Goal: Check status: Check status

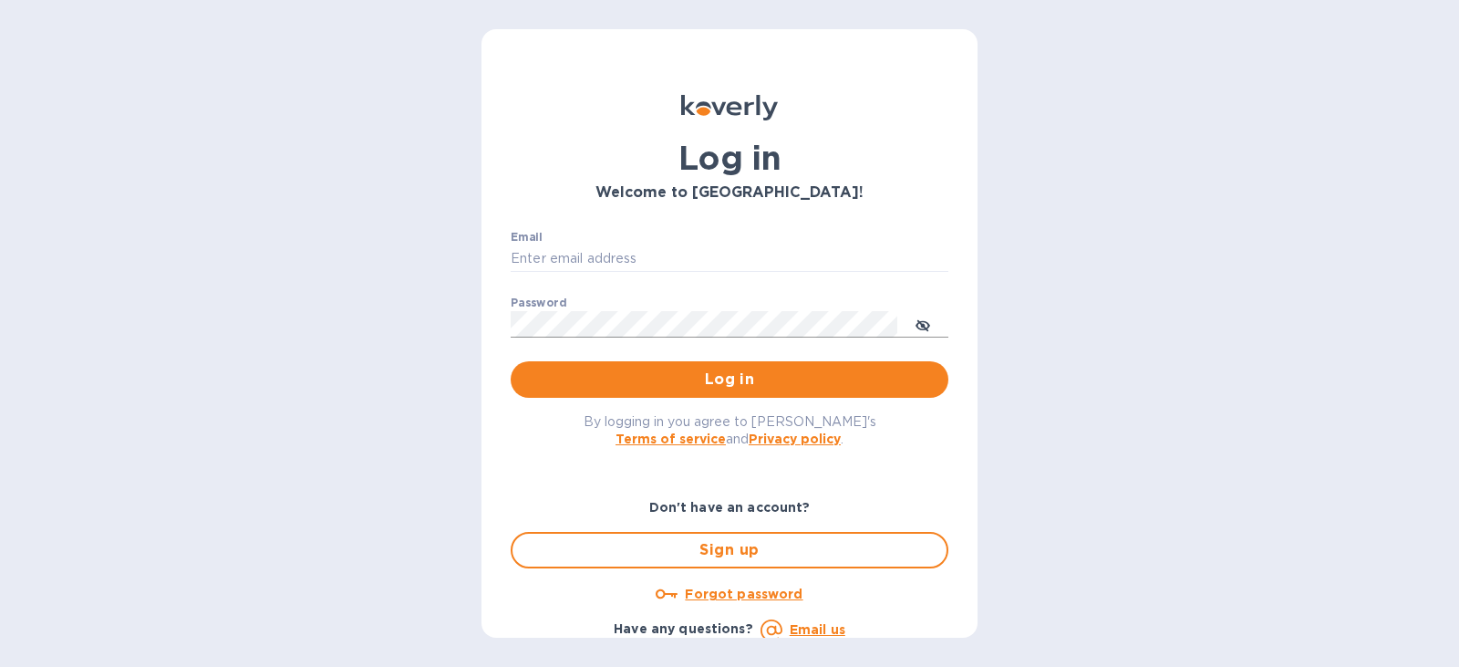
type input "[EMAIL_ADDRESS][DOMAIN_NAME]"
click at [930, 322] on button "toggle password visibility" at bounding box center [923, 324] width 36 height 36
click at [734, 378] on span "Log in" at bounding box center [729, 379] width 409 height 22
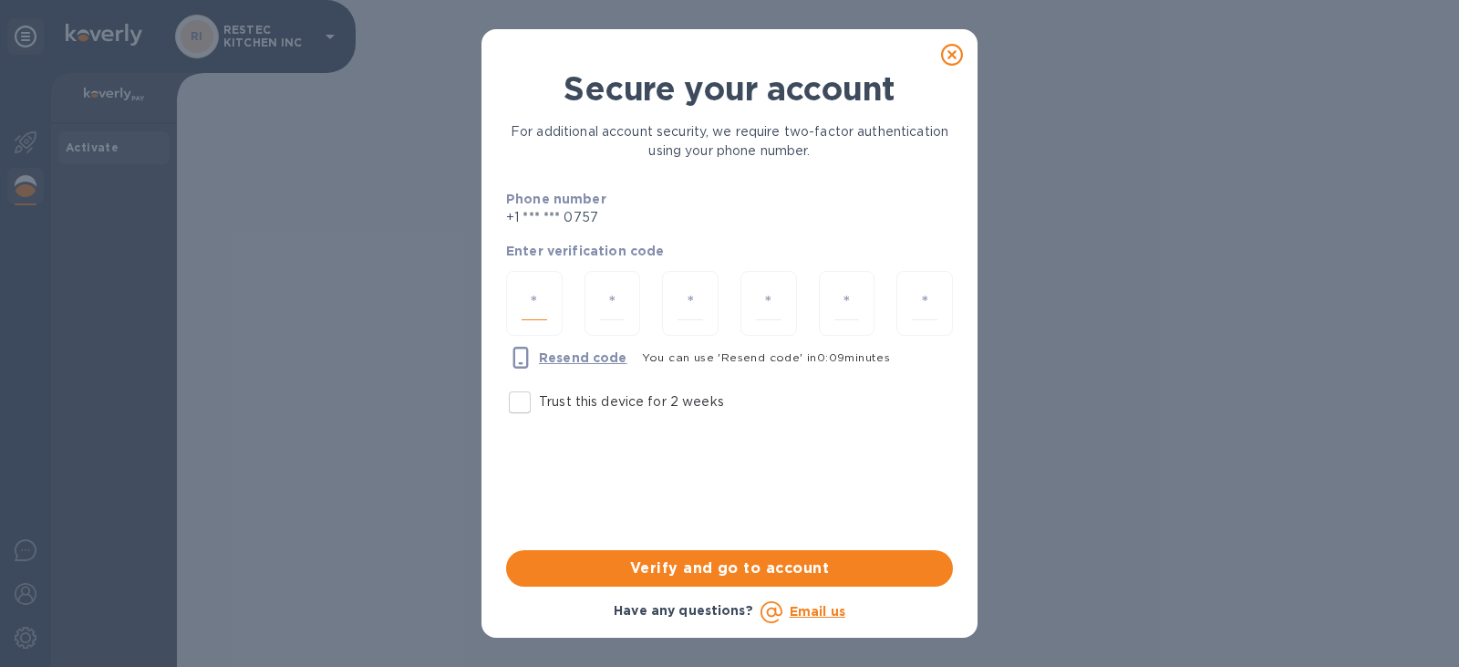
click at [543, 297] on input "number" at bounding box center [535, 303] width 26 height 34
click at [538, 301] on input "number" at bounding box center [535, 303] width 26 height 34
type input "4"
type input "0"
type input "7"
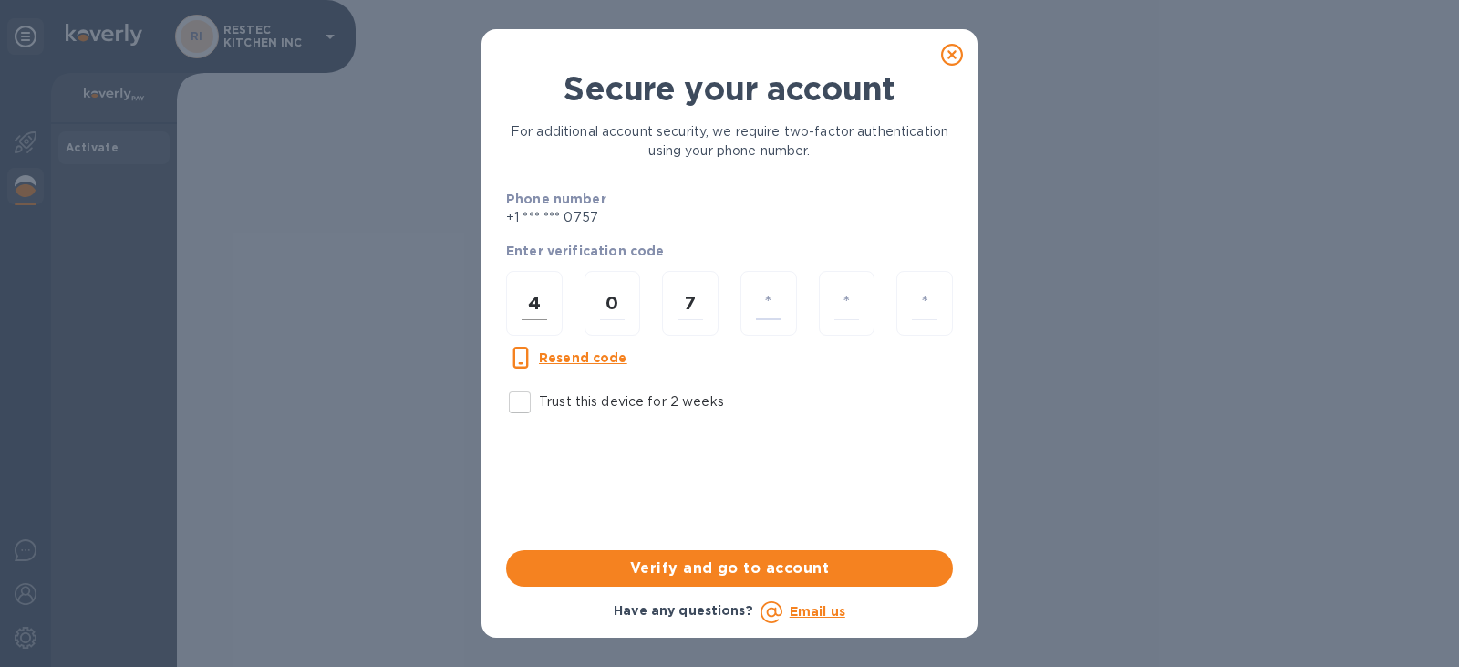
type input "2"
type input "7"
type input "4"
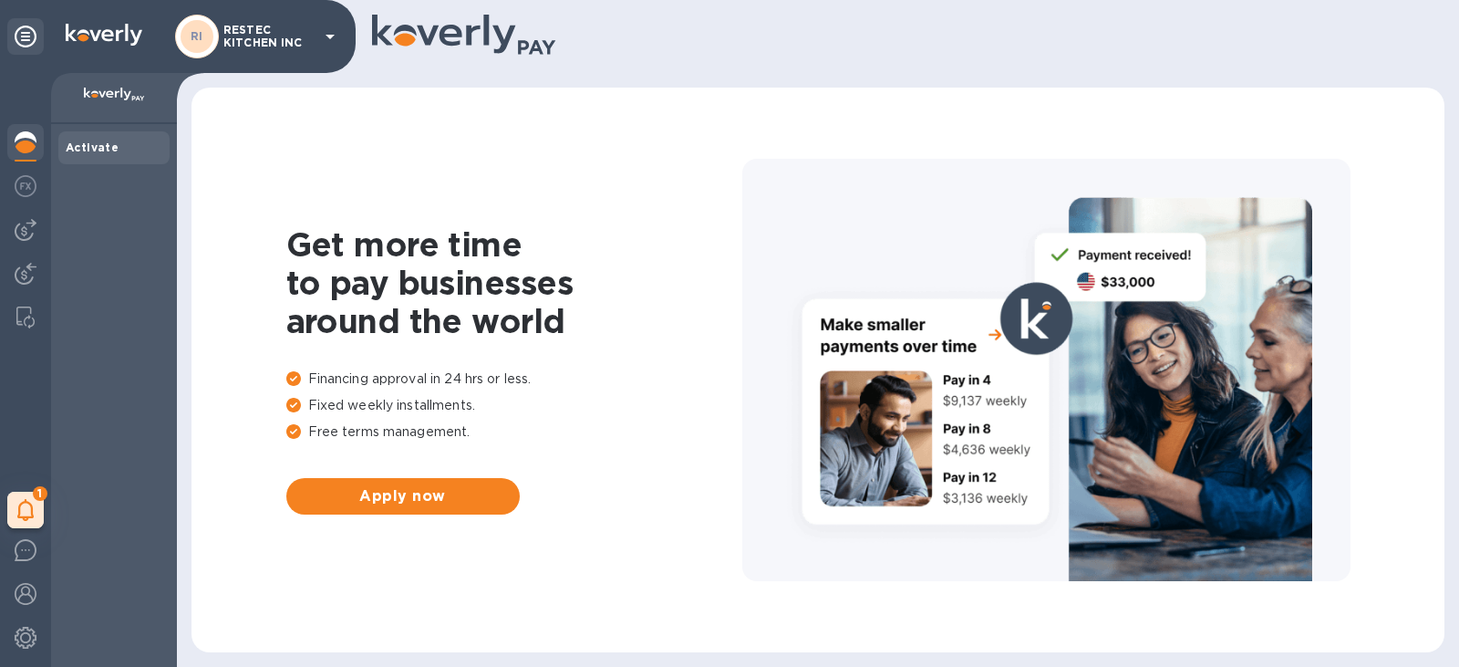
click at [329, 35] on icon at bounding box center [330, 37] width 9 height 5
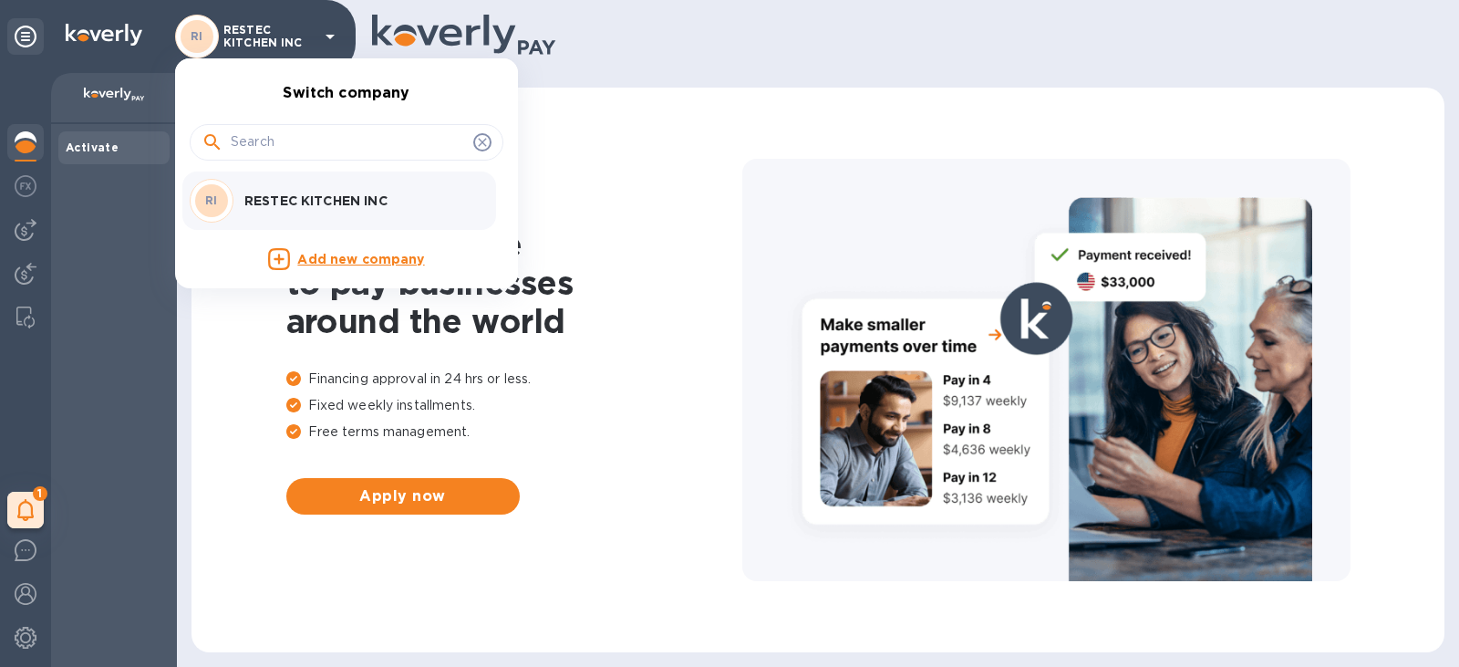
click at [329, 35] on div at bounding box center [729, 333] width 1459 height 667
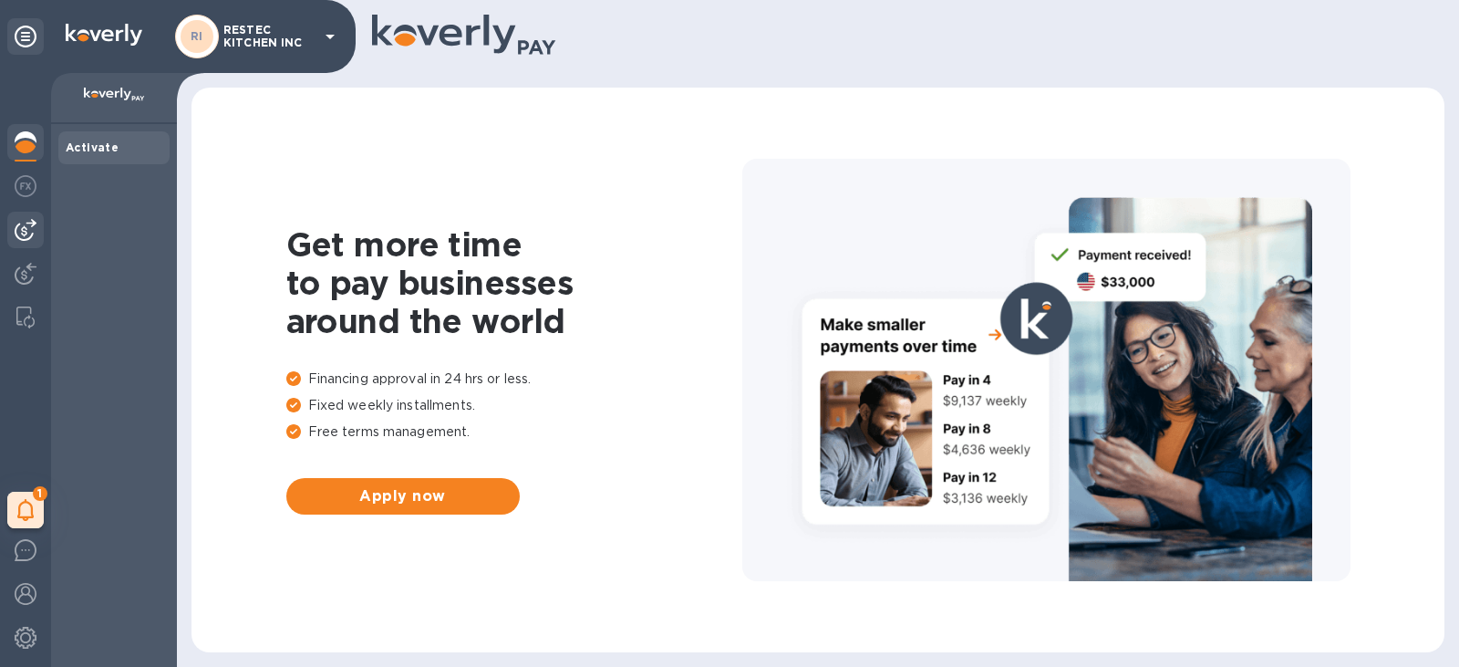
click at [20, 230] on img at bounding box center [26, 230] width 22 height 22
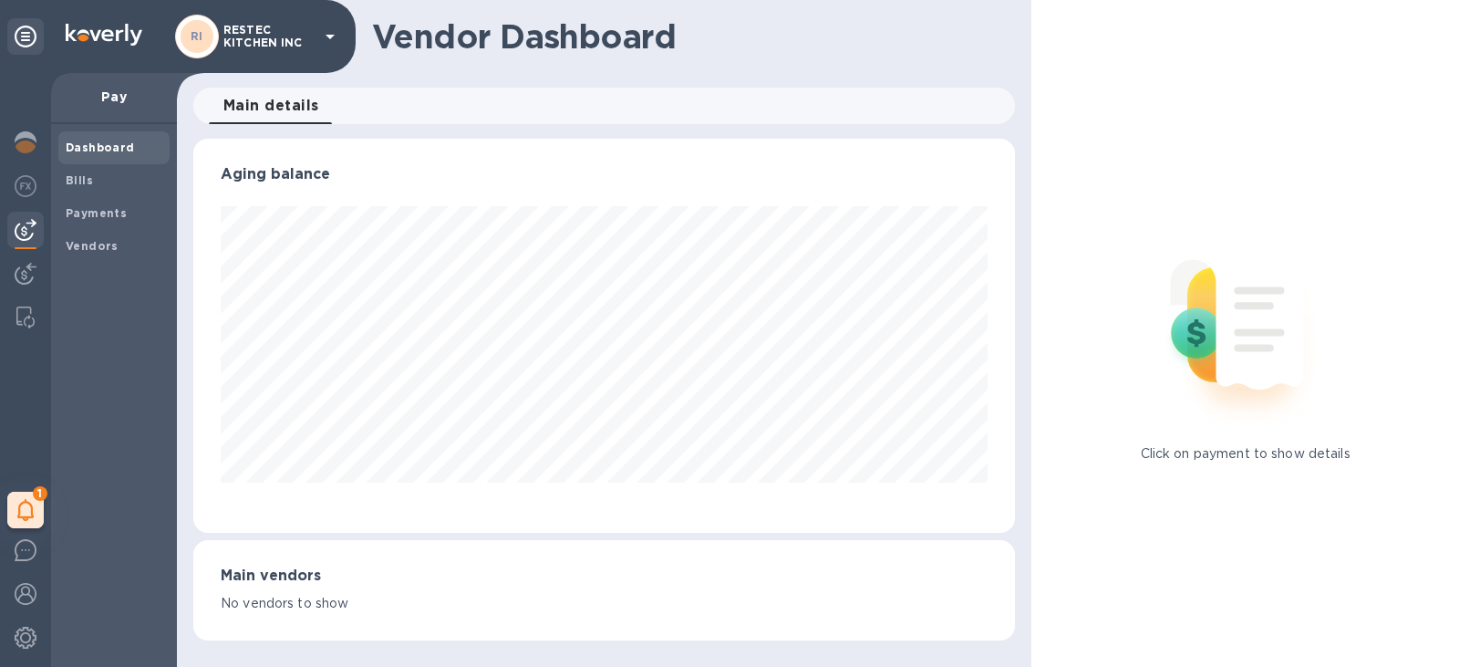
scroll to position [394, 823]
click at [17, 263] on img at bounding box center [26, 274] width 22 height 22
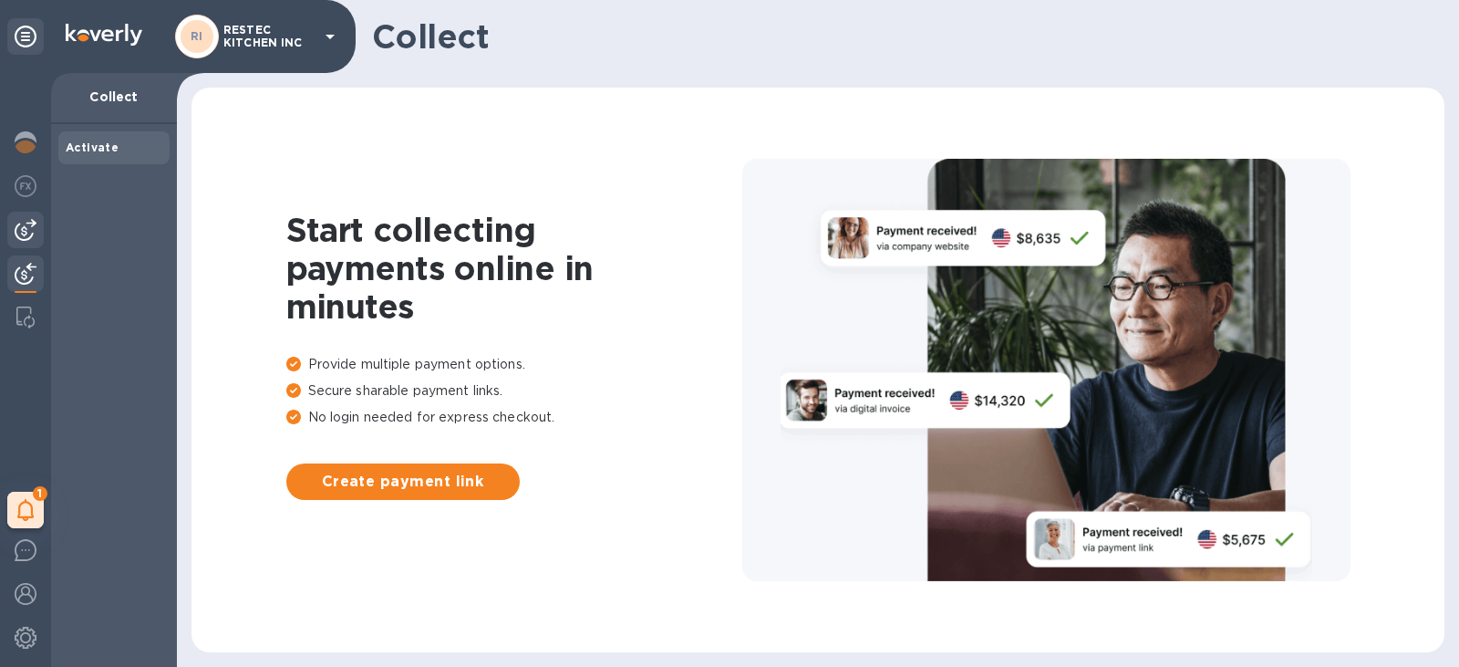
click at [26, 233] on img at bounding box center [26, 230] width 22 height 22
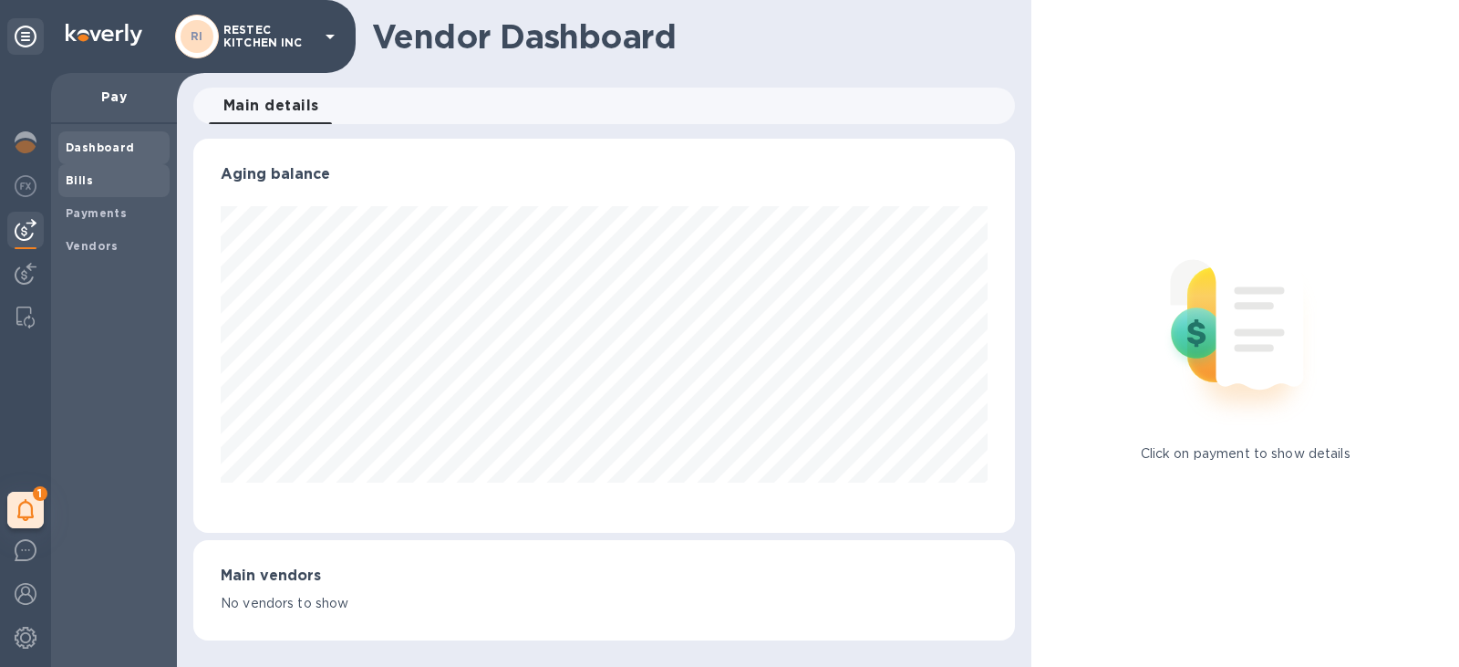
click at [96, 181] on span "Bills" at bounding box center [114, 180] width 97 height 18
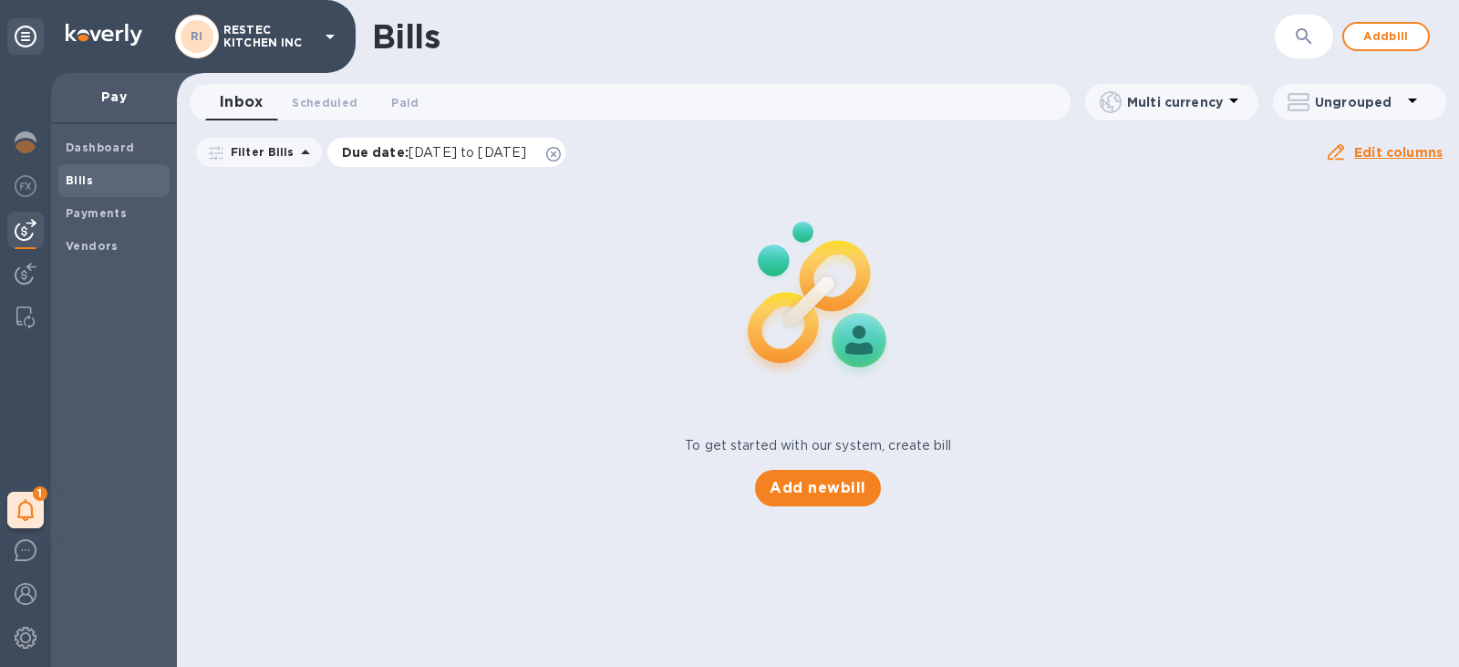
click at [561, 159] on icon at bounding box center [553, 154] width 15 height 15
drag, startPoint x: 486, startPoint y: 343, endPoint x: 431, endPoint y: 308, distance: 64.8
click at [466, 340] on div "To get started with our system, create bill Add new bill" at bounding box center [818, 342] width 1297 height 344
click at [399, 103] on span "Paid 0" at bounding box center [404, 102] width 27 height 19
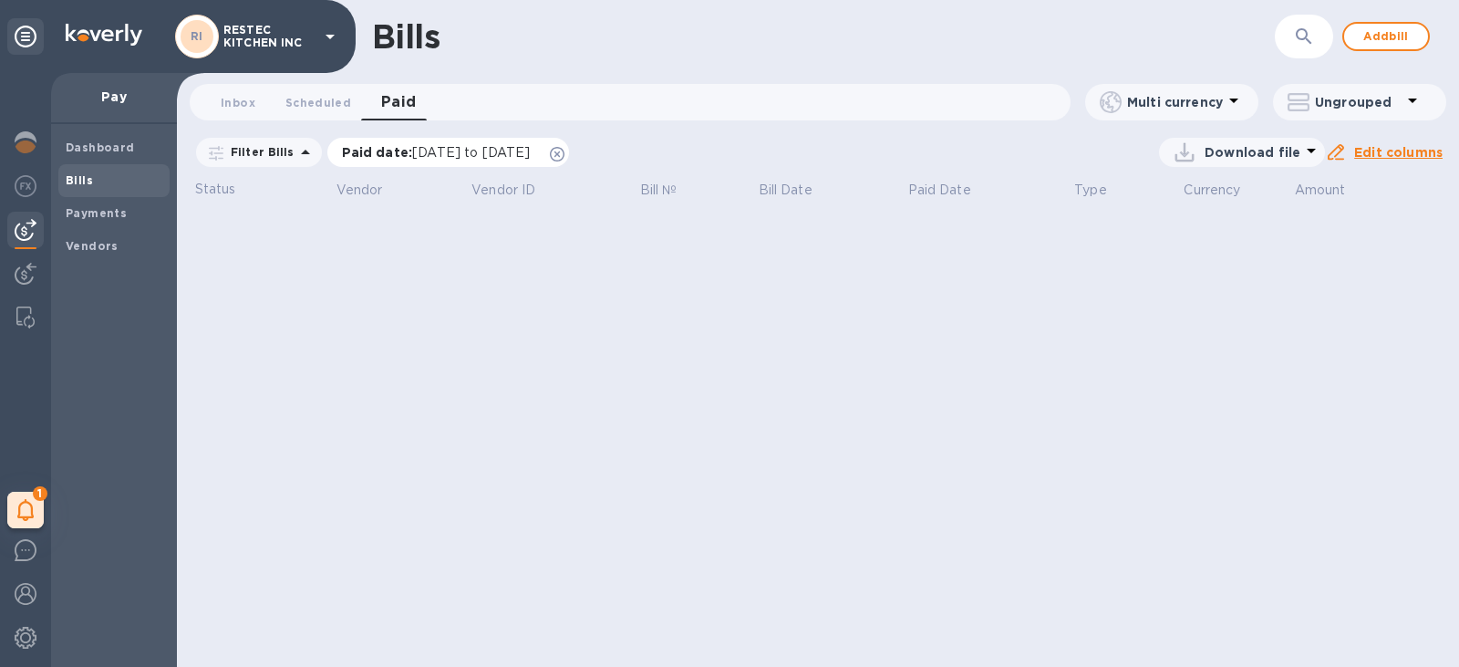
click at [564, 155] on icon at bounding box center [557, 154] width 15 height 15
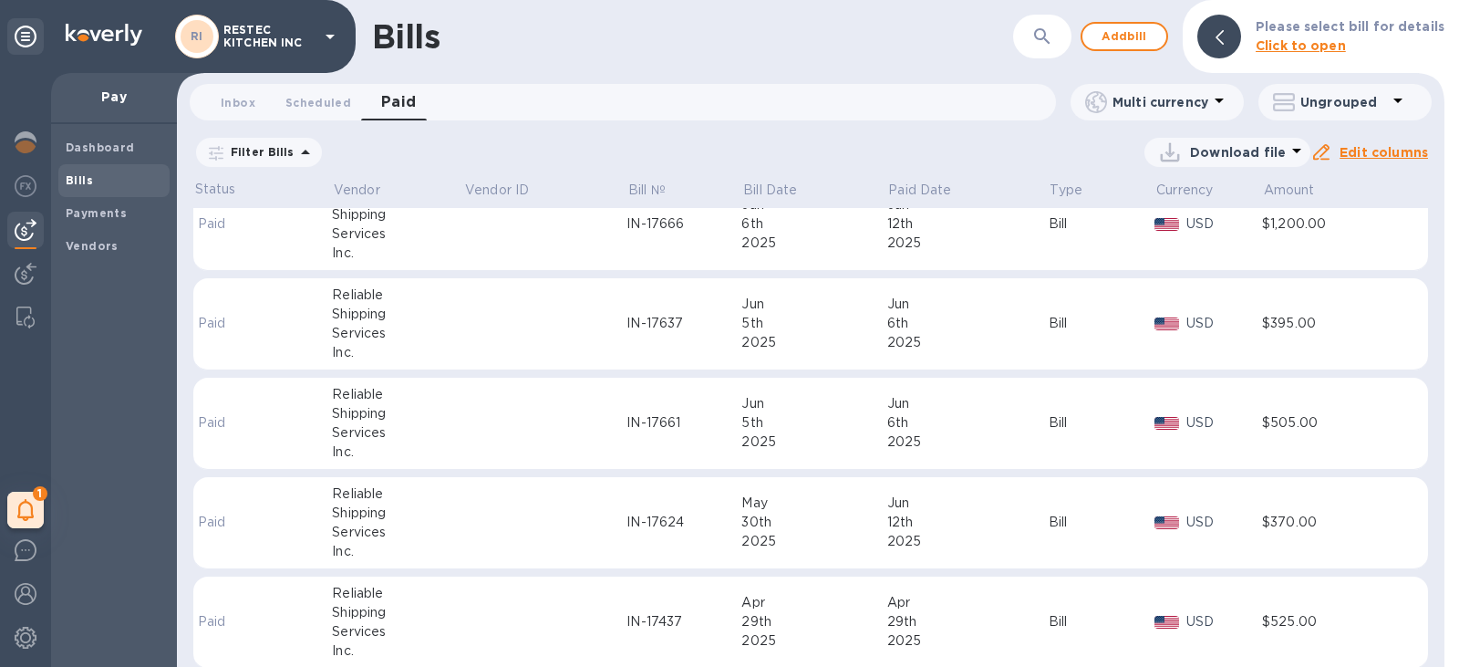
scroll to position [353, 0]
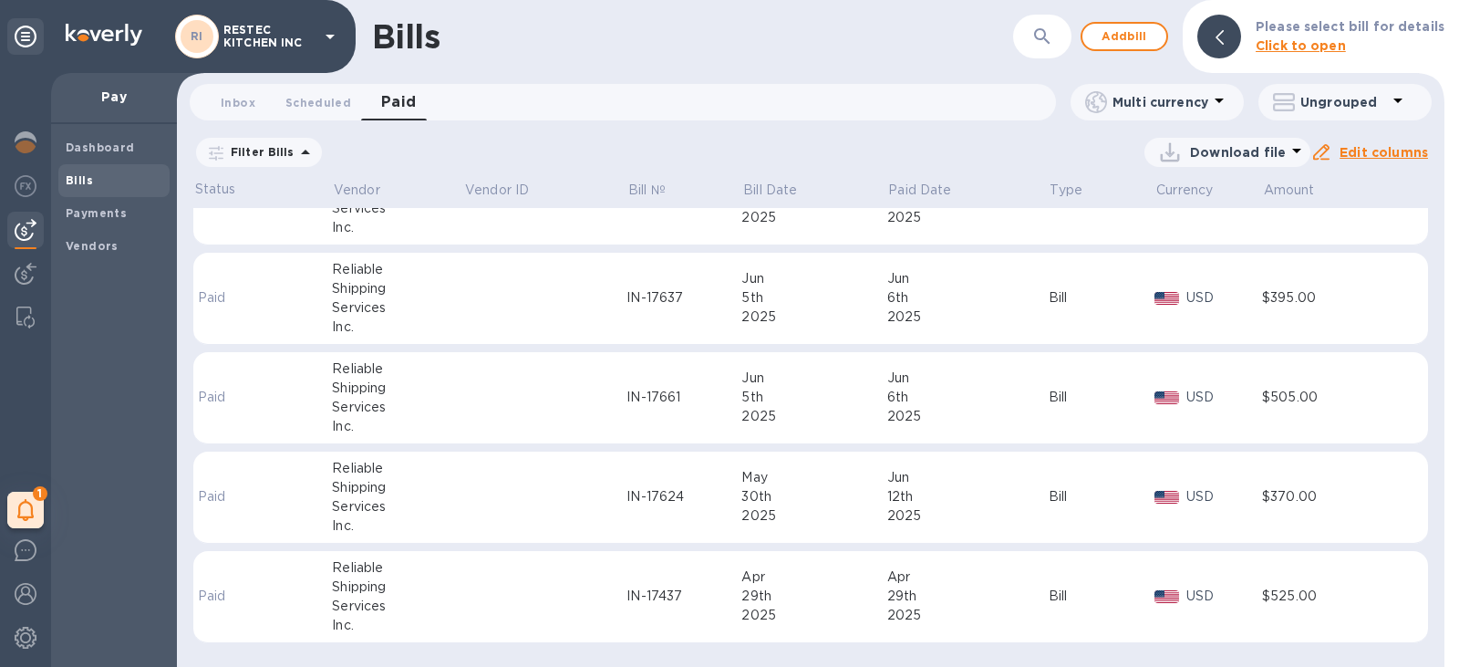
click at [233, 595] on p "Paid" at bounding box center [233, 595] width 70 height 19
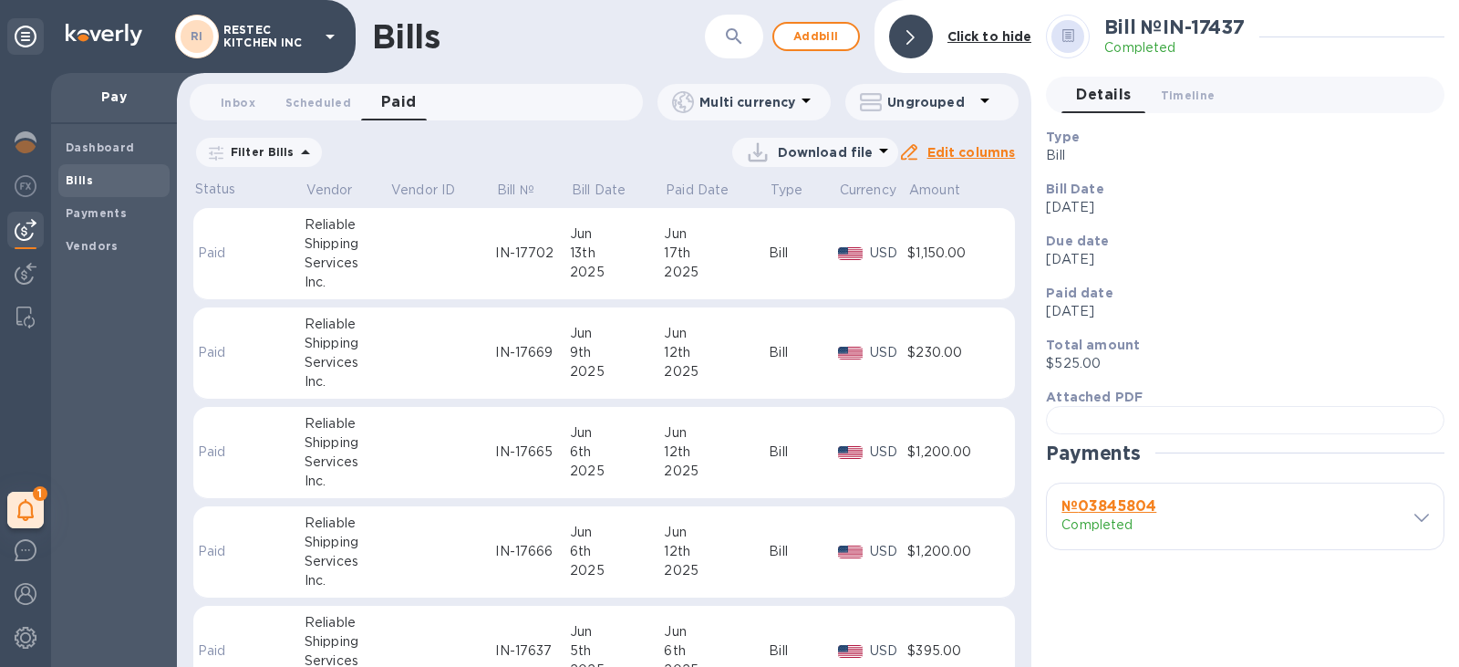
click at [878, 144] on icon at bounding box center [884, 151] width 22 height 22
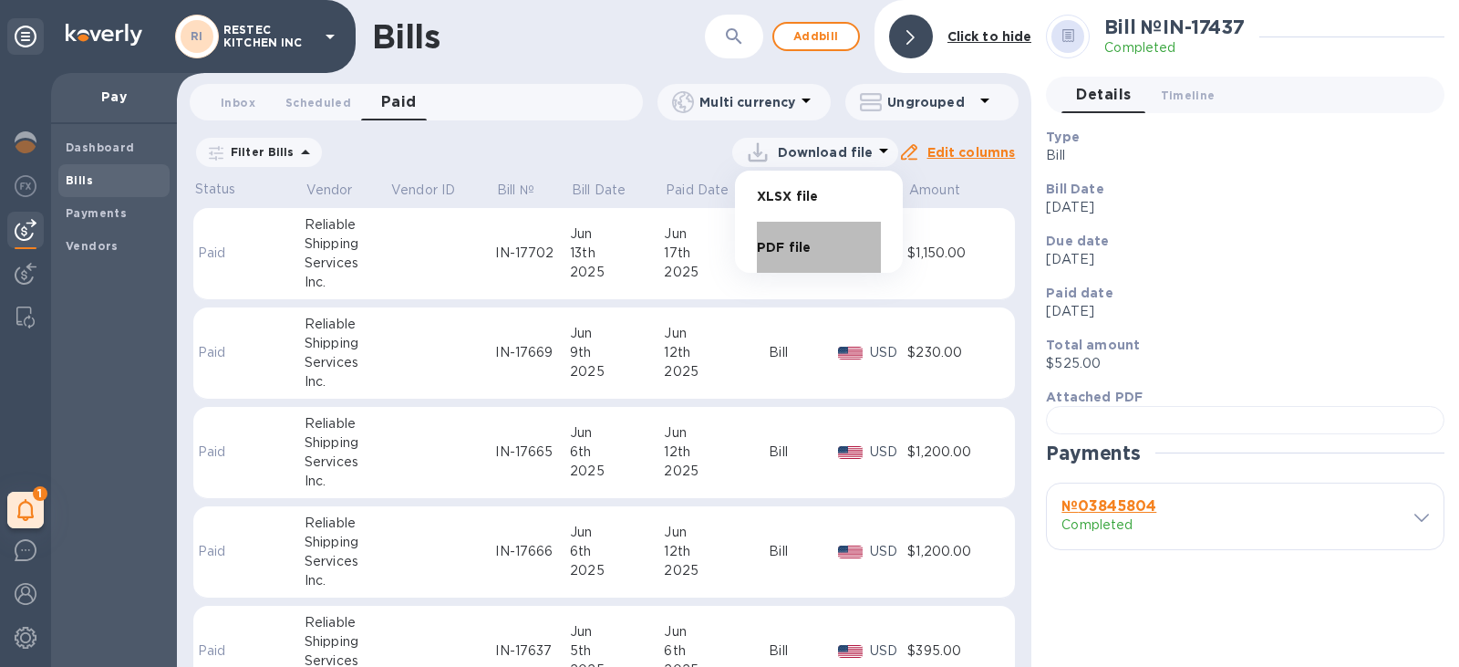
click at [821, 250] on li "PDF file" at bounding box center [819, 247] width 124 height 51
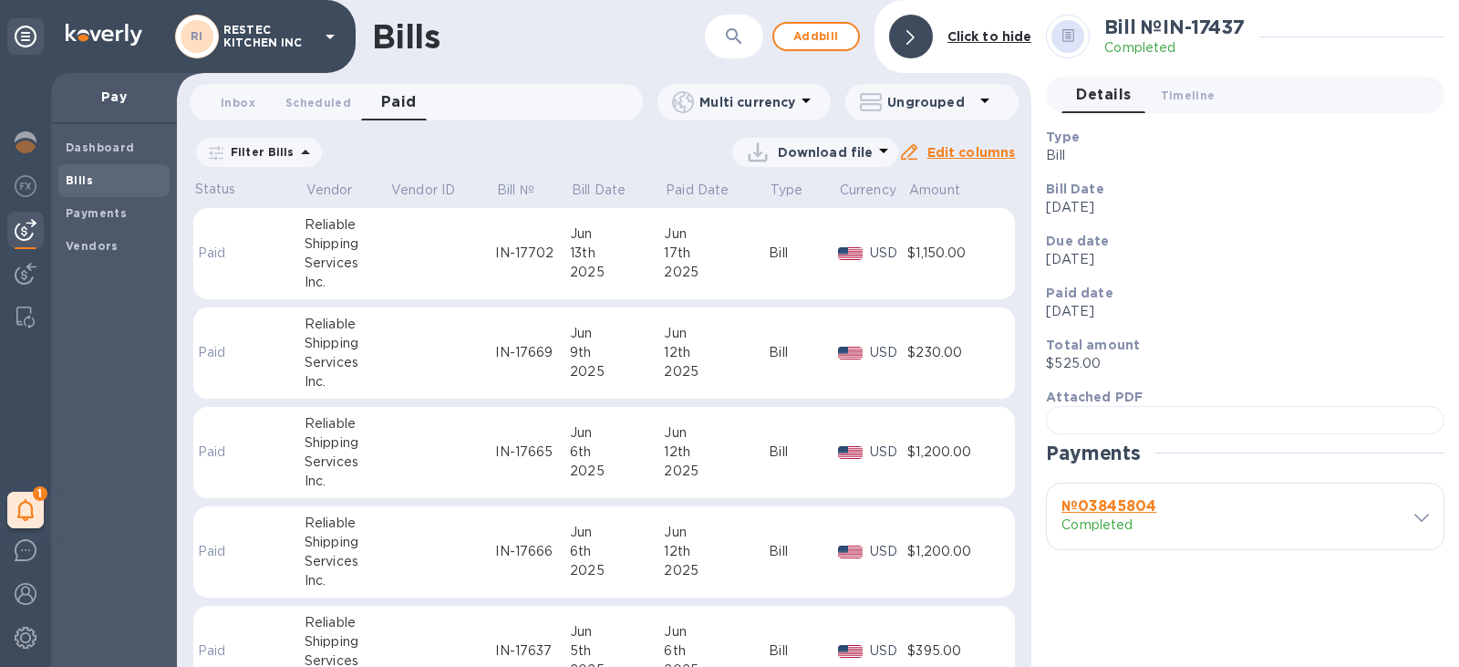
click at [573, 159] on div "Download file" at bounding box center [614, 152] width 568 height 29
click at [635, 147] on div "Download file" at bounding box center [614, 152] width 568 height 29
click at [233, 264] on td "Paid" at bounding box center [218, 254] width 51 height 92
click at [1315, 432] on div at bounding box center [1245, 420] width 399 height 28
click at [399, 317] on td at bounding box center [442, 353] width 106 height 92
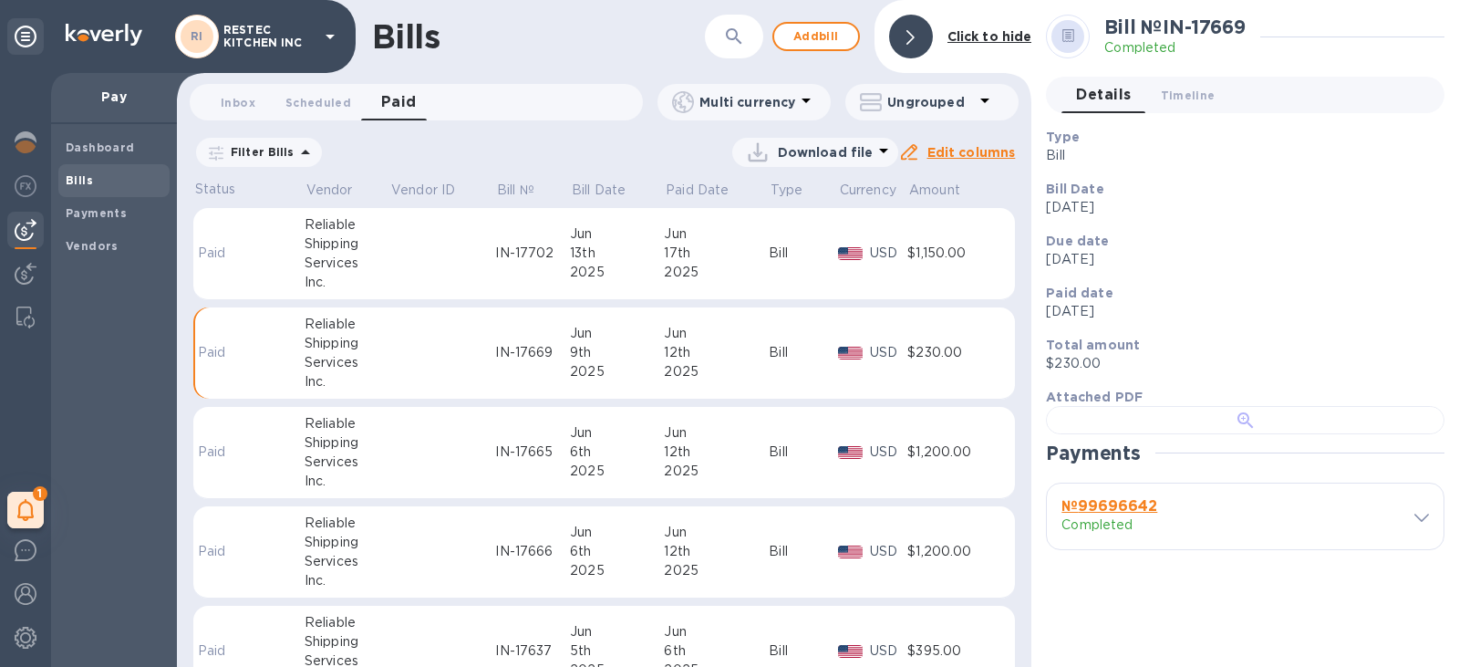
click at [1225, 434] on div at bounding box center [1245, 420] width 399 height 28
click at [389, 464] on td at bounding box center [442, 453] width 106 height 92
click at [1125, 434] on div at bounding box center [1245, 420] width 399 height 28
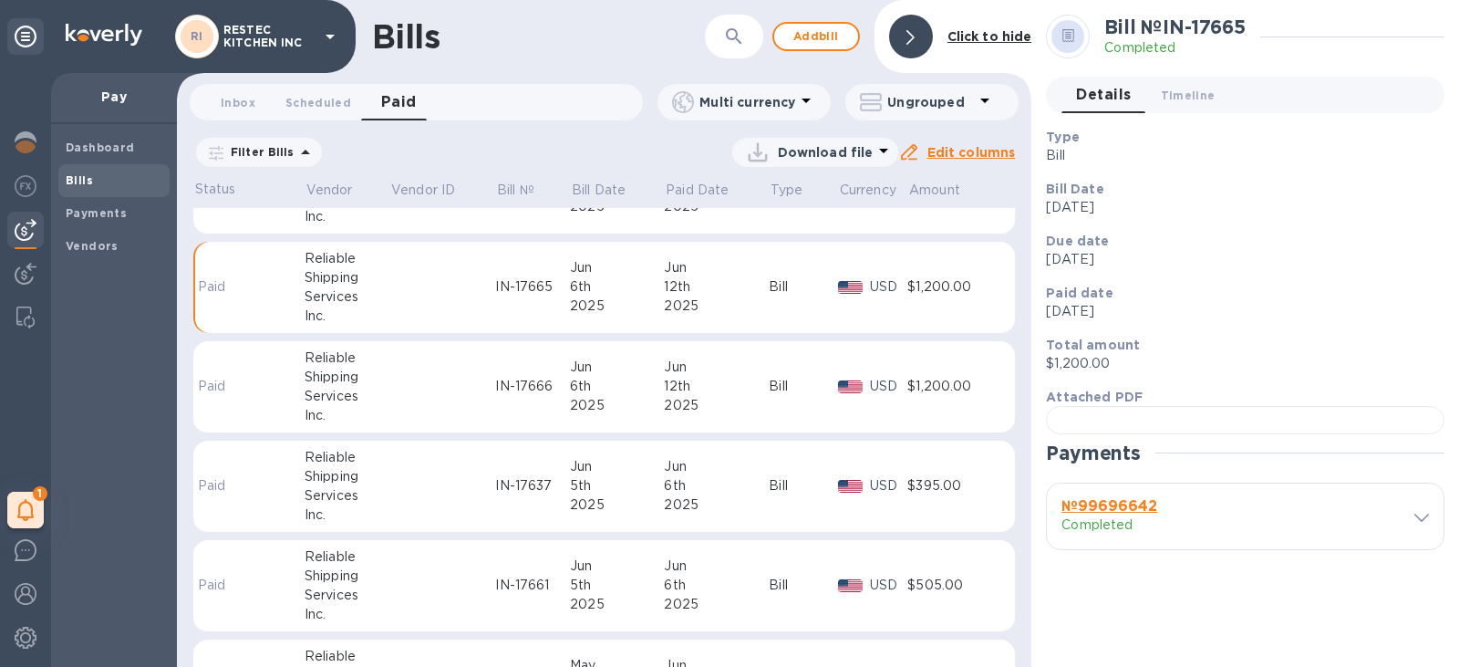
scroll to position [182, 0]
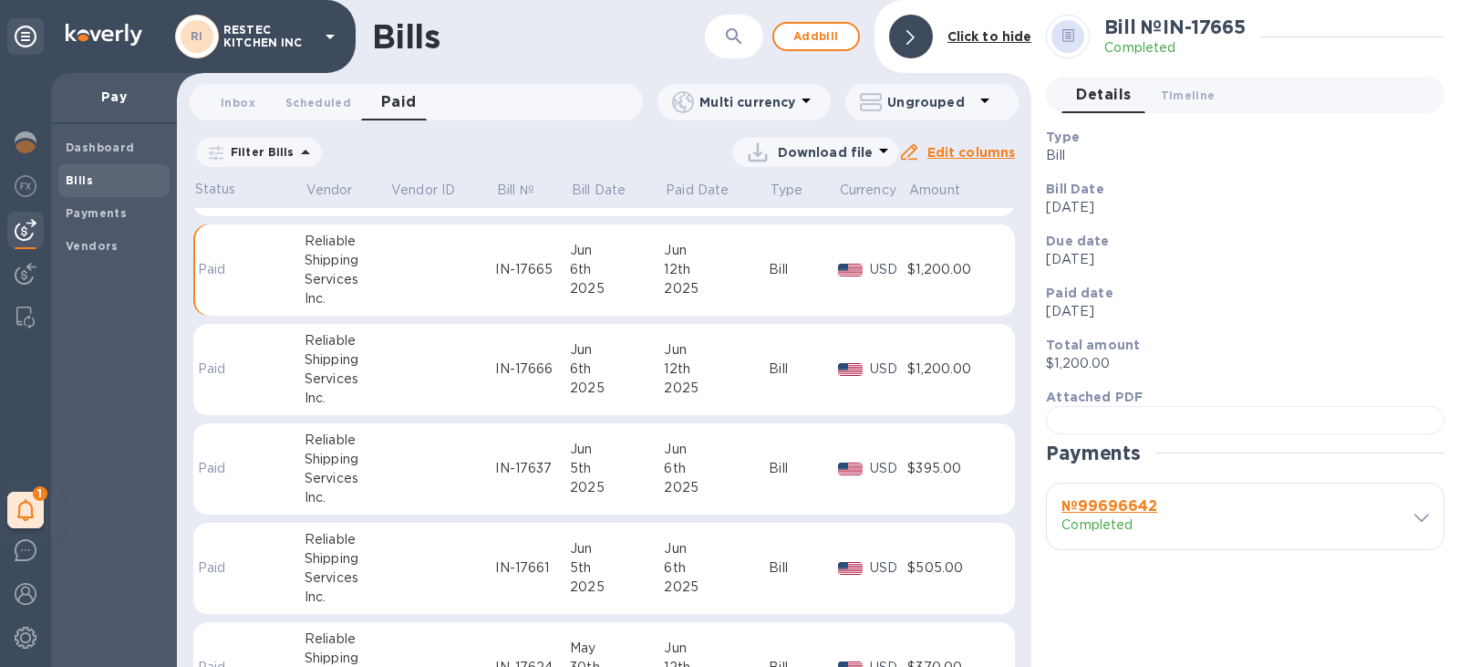
click at [505, 372] on div "IN-17666" at bounding box center [532, 368] width 75 height 19
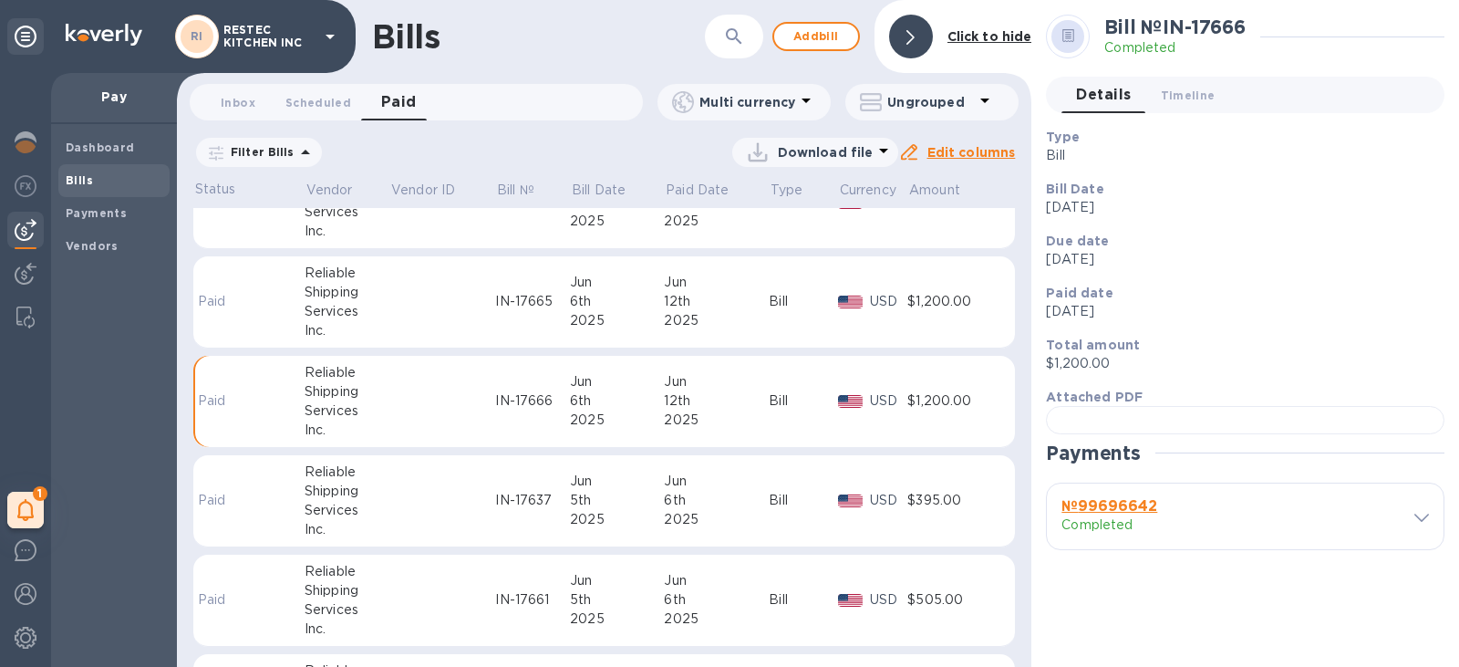
scroll to position [182, 0]
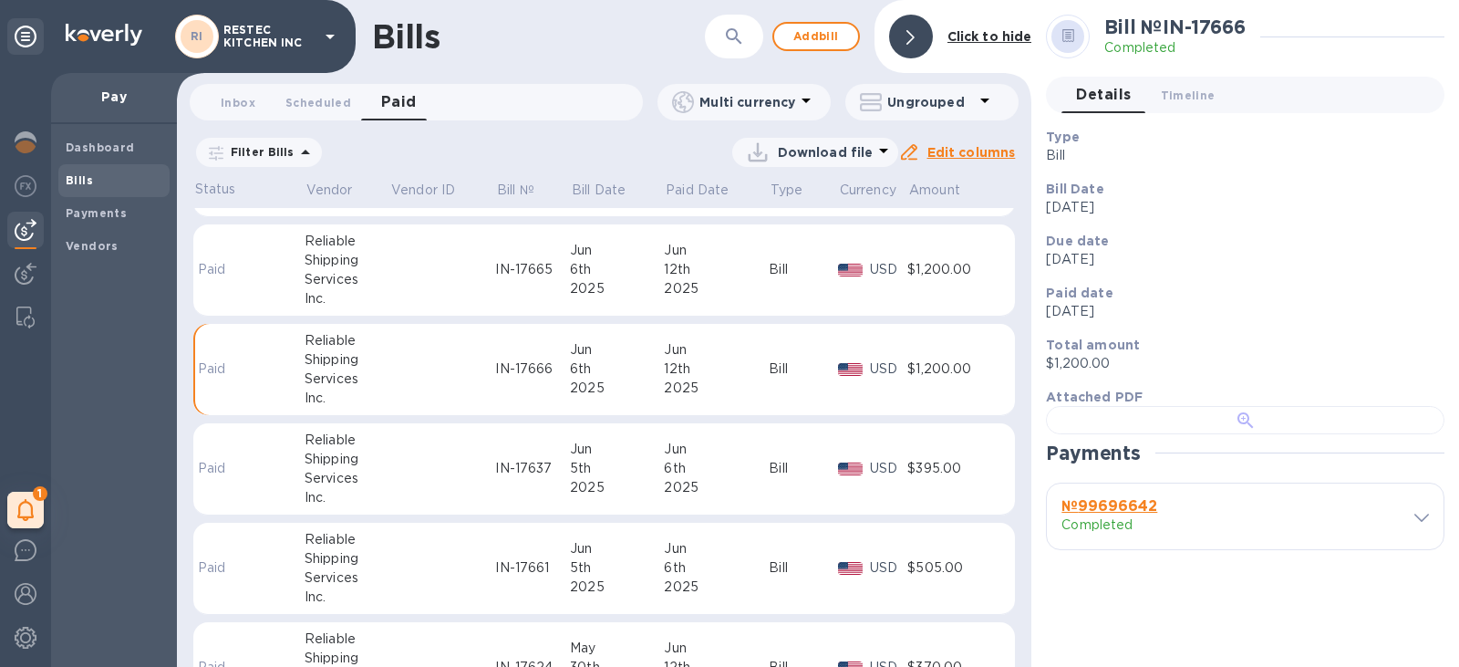
click at [1258, 434] on div at bounding box center [1245, 420] width 399 height 28
click at [461, 468] on td at bounding box center [442, 469] width 106 height 92
click at [1158, 434] on div at bounding box center [1245, 420] width 399 height 28
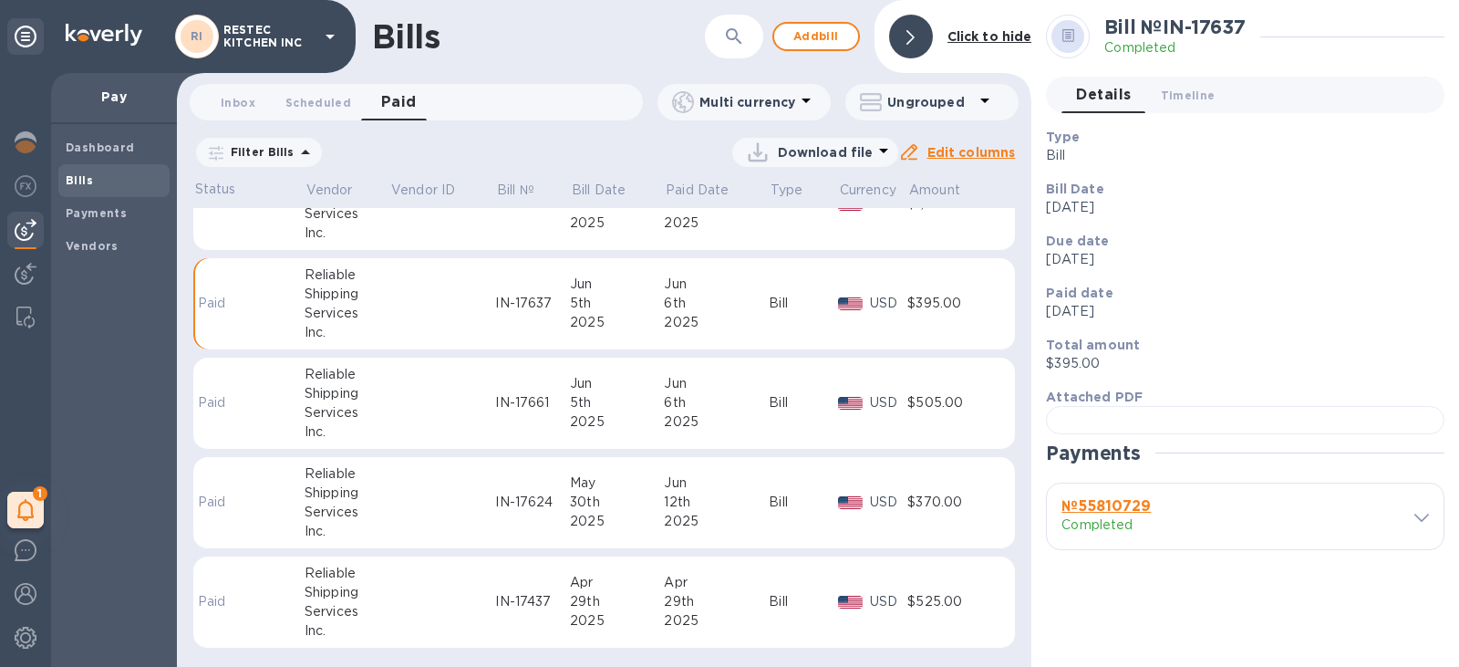
scroll to position [353, 0]
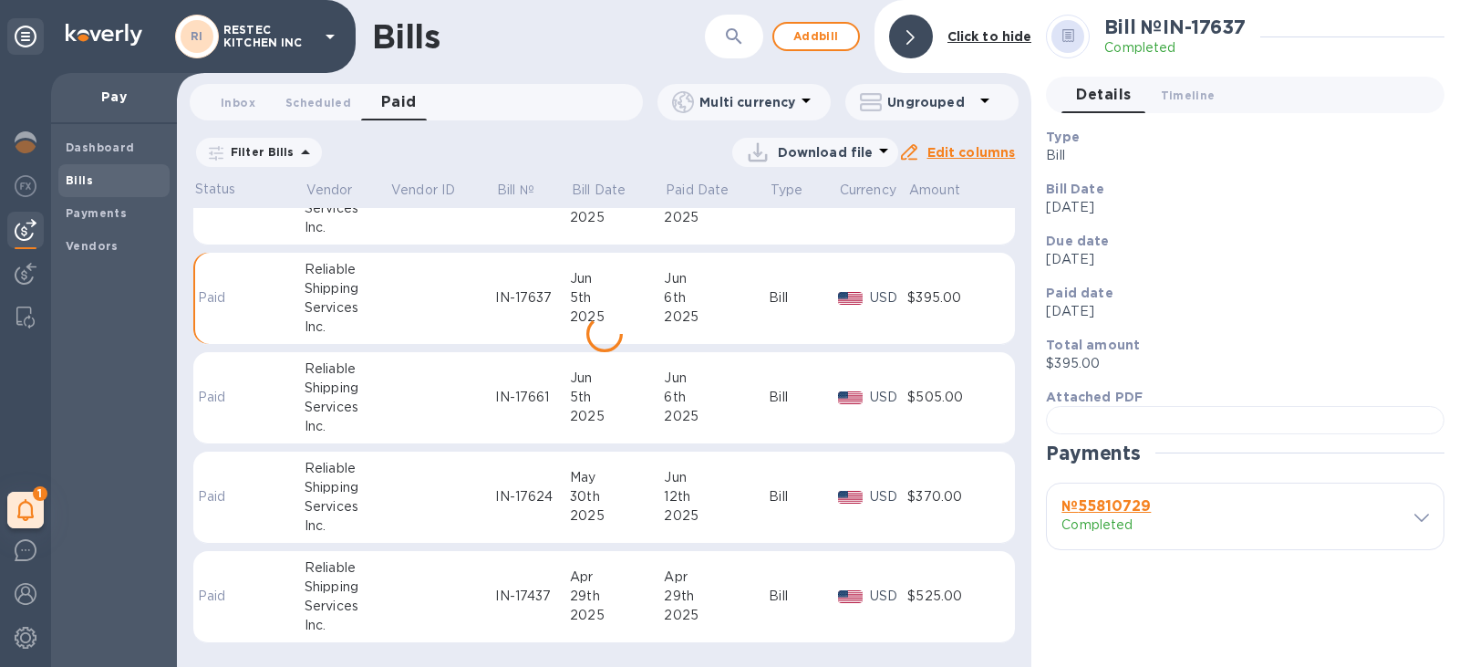
click at [478, 391] on td at bounding box center [442, 398] width 106 height 92
click at [1186, 434] on div at bounding box center [1245, 420] width 399 height 28
click at [487, 484] on td at bounding box center [442, 497] width 106 height 92
click at [1186, 434] on div at bounding box center [1245, 420] width 399 height 28
click at [511, 585] on td "IN-17437" at bounding box center [532, 597] width 75 height 92
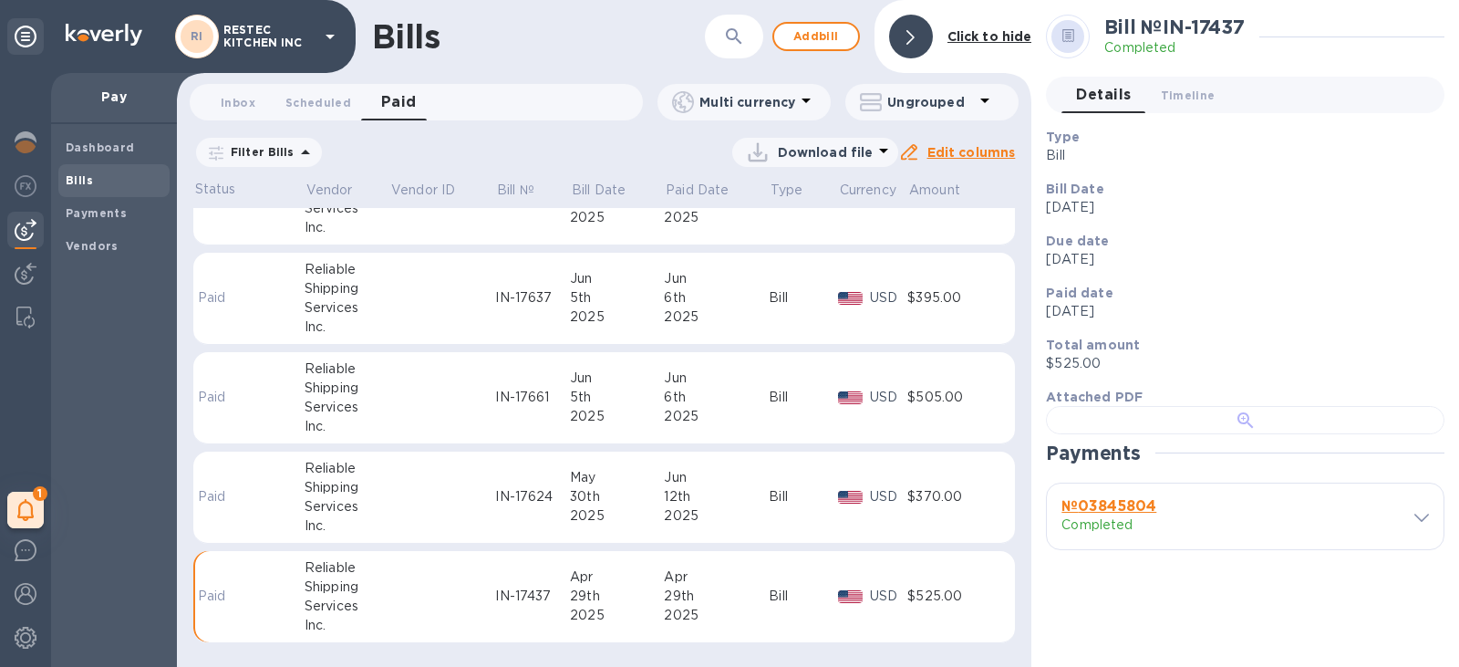
click at [1179, 434] on div at bounding box center [1245, 420] width 399 height 28
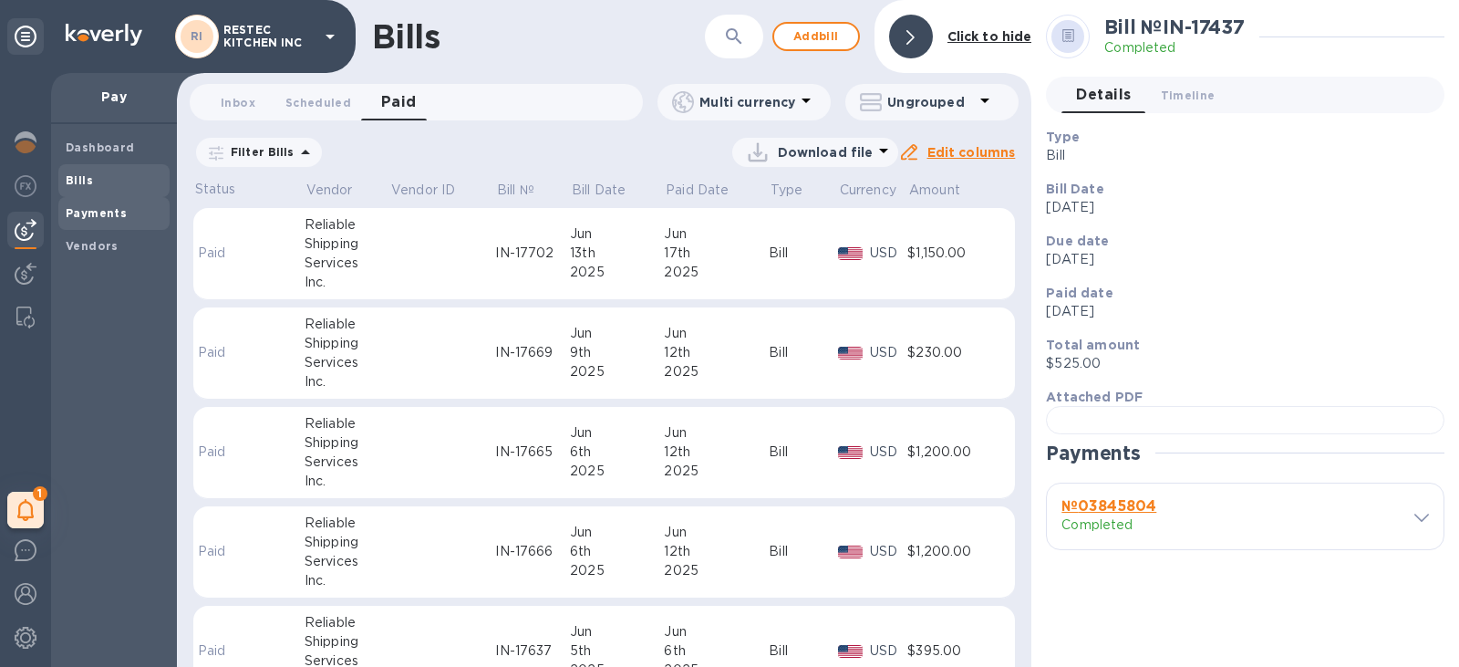
click at [110, 213] on b "Payments" at bounding box center [96, 213] width 61 height 14
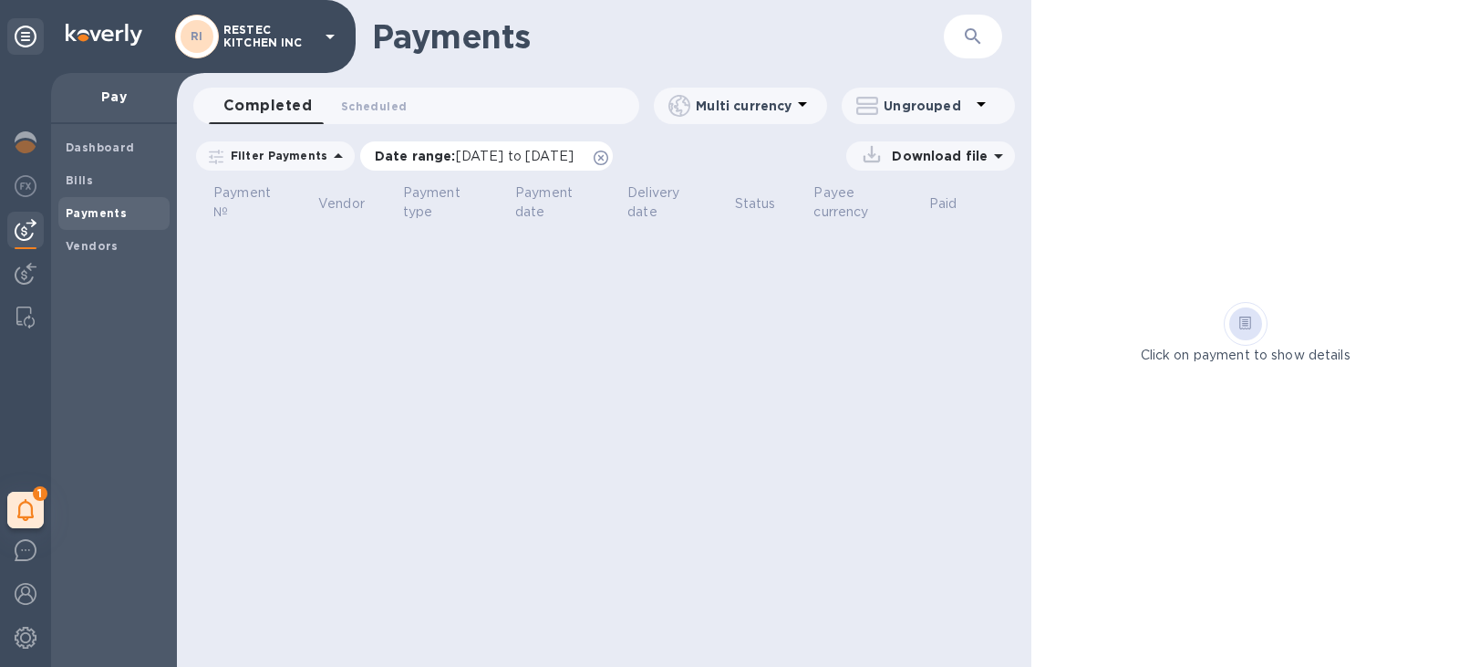
click at [608, 152] on icon at bounding box center [601, 157] width 15 height 15
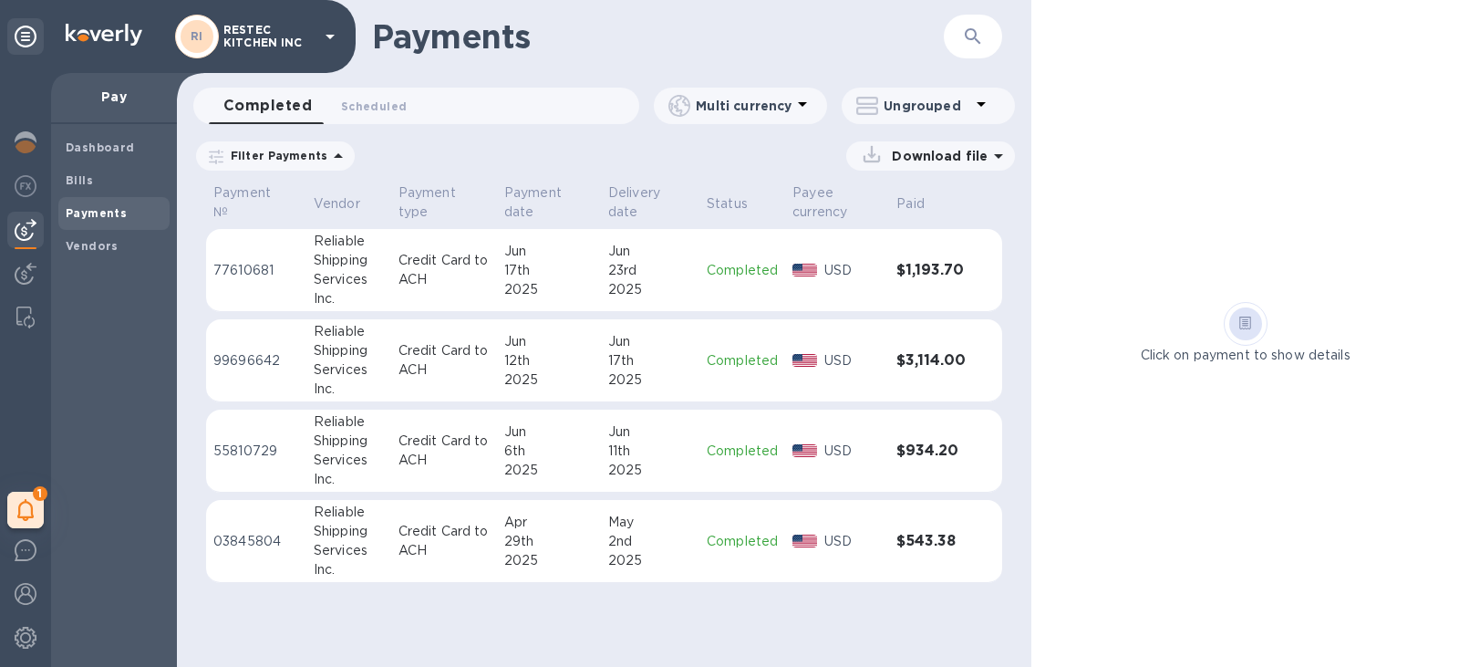
click at [722, 458] on p "Completed" at bounding box center [742, 450] width 71 height 19
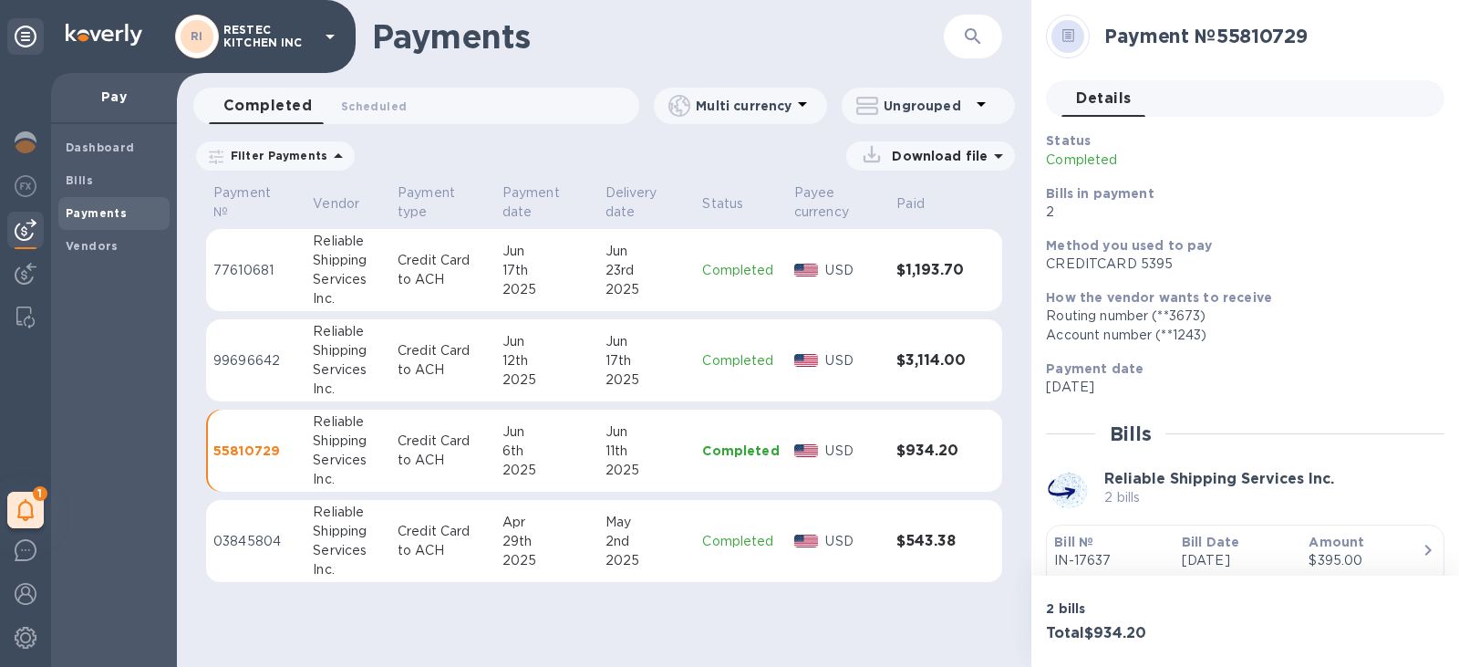
click at [718, 553] on td "Completed" at bounding box center [740, 541] width 91 height 83
click at [735, 374] on td "Completed" at bounding box center [740, 360] width 91 height 83
click at [755, 559] on td "Completed" at bounding box center [740, 541] width 91 height 83
click at [664, 430] on div "Jun" at bounding box center [647, 431] width 83 height 19
click at [888, 247] on td "USD" at bounding box center [838, 270] width 103 height 83
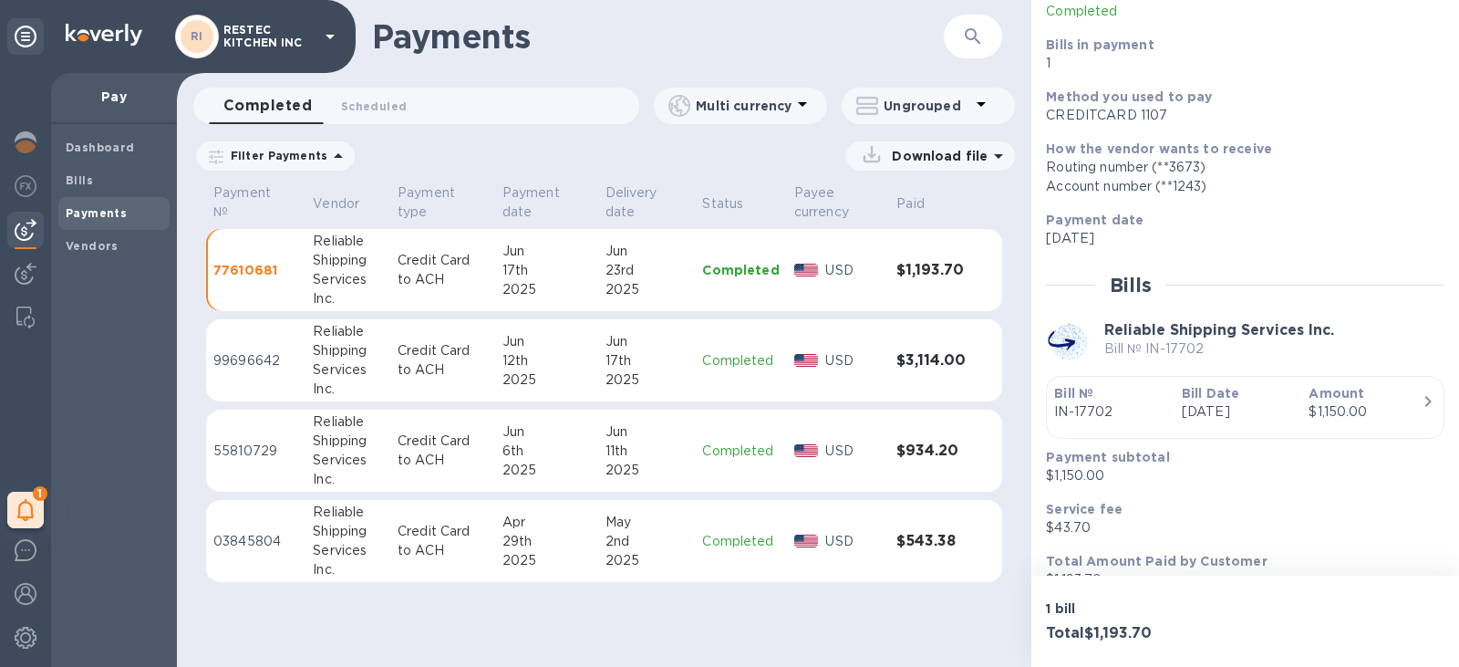
scroll to position [177, 0]
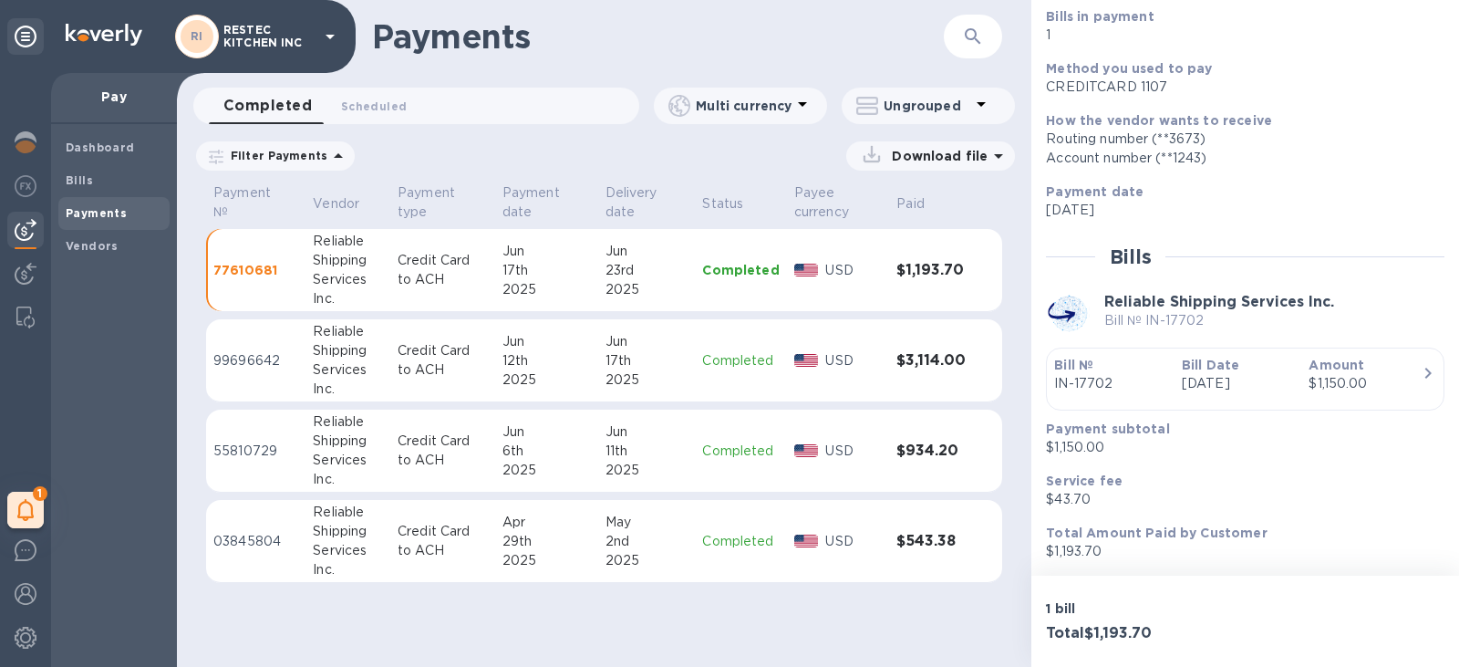
click at [928, 375] on td "$3,114.00" at bounding box center [931, 360] width 84 height 83
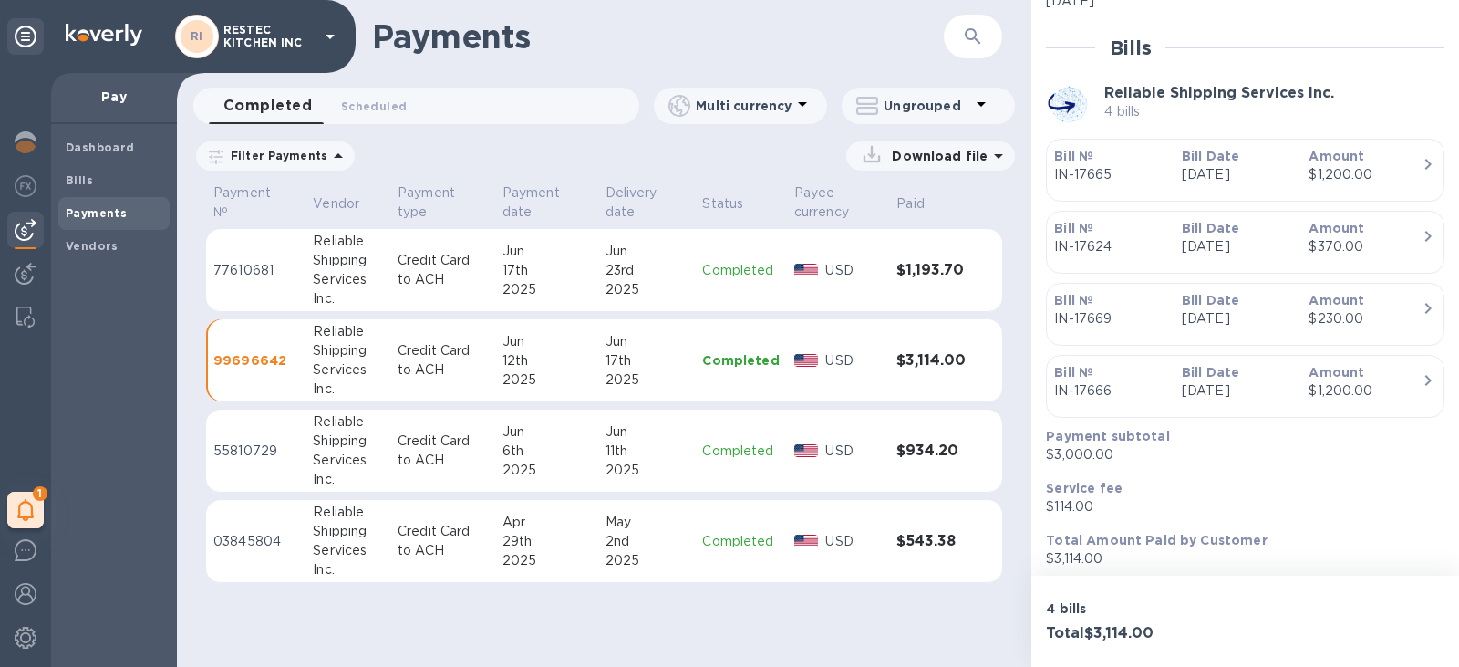
scroll to position [393, 0]
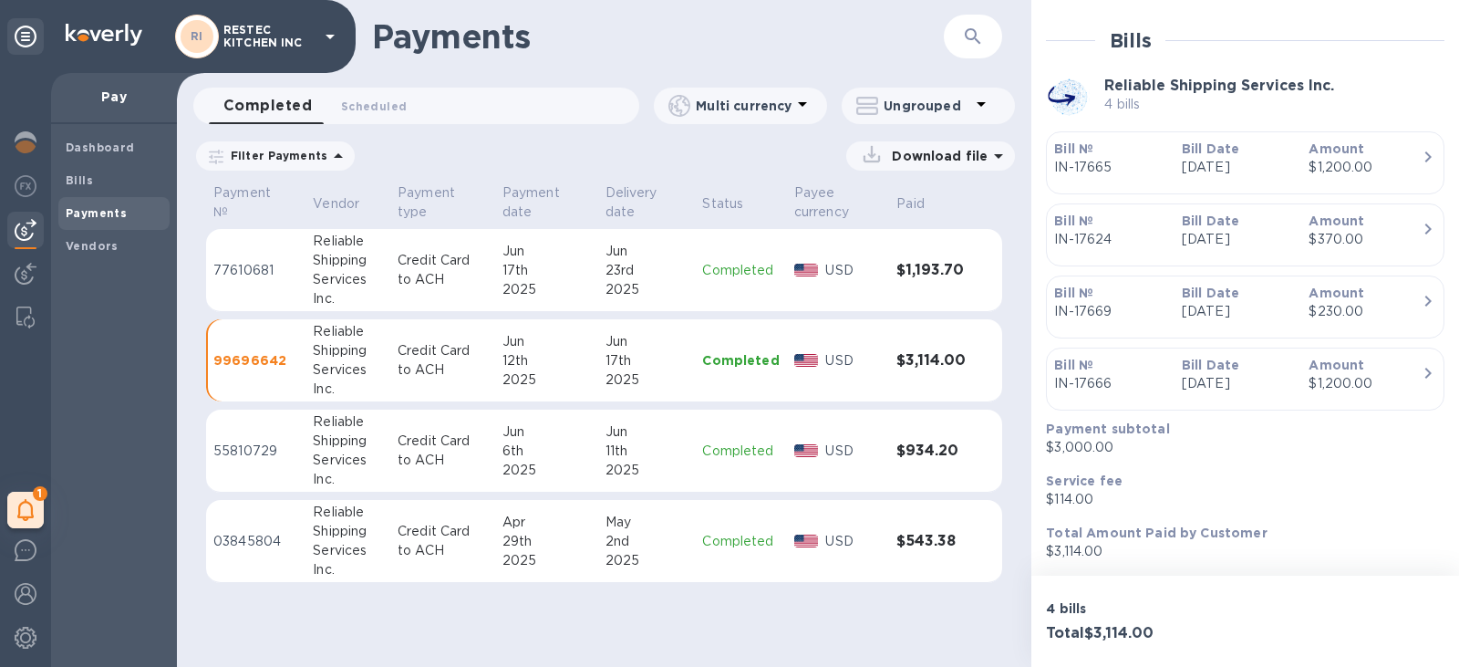
click at [1277, 166] on p "[DATE]" at bounding box center [1238, 167] width 113 height 19
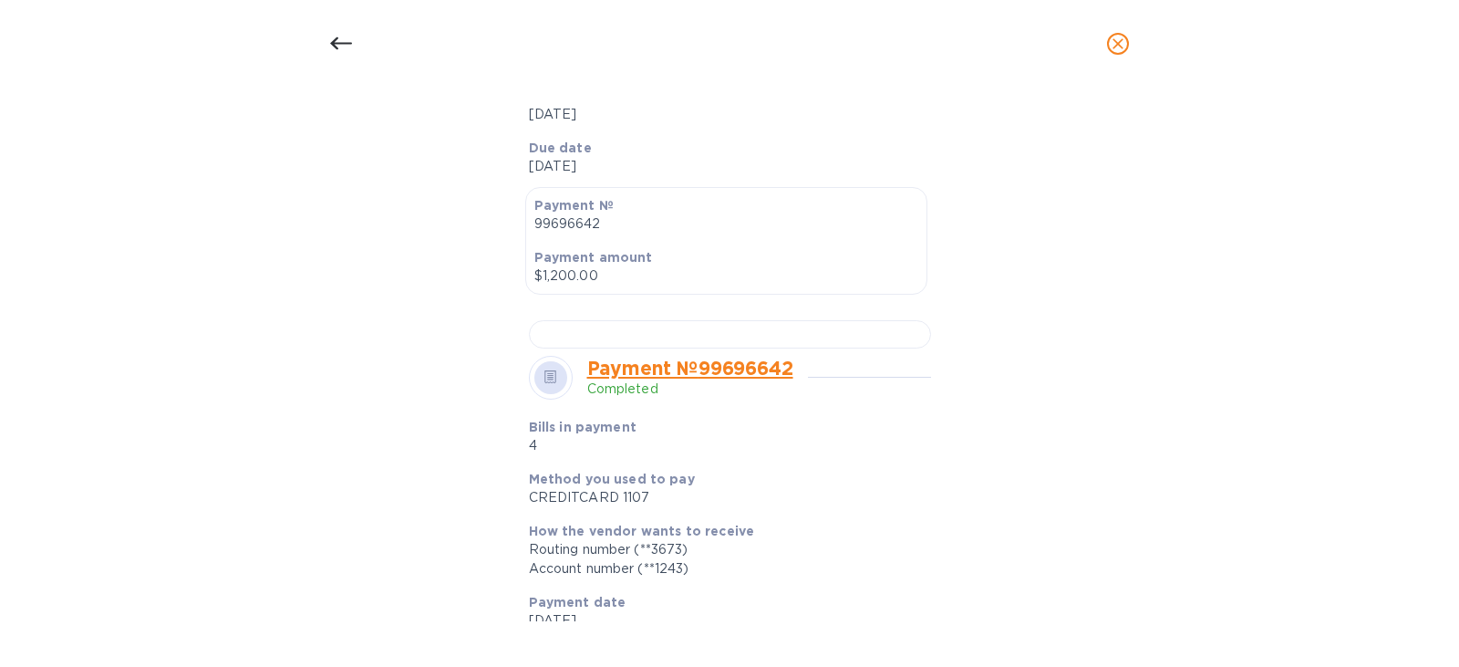
scroll to position [456, 0]
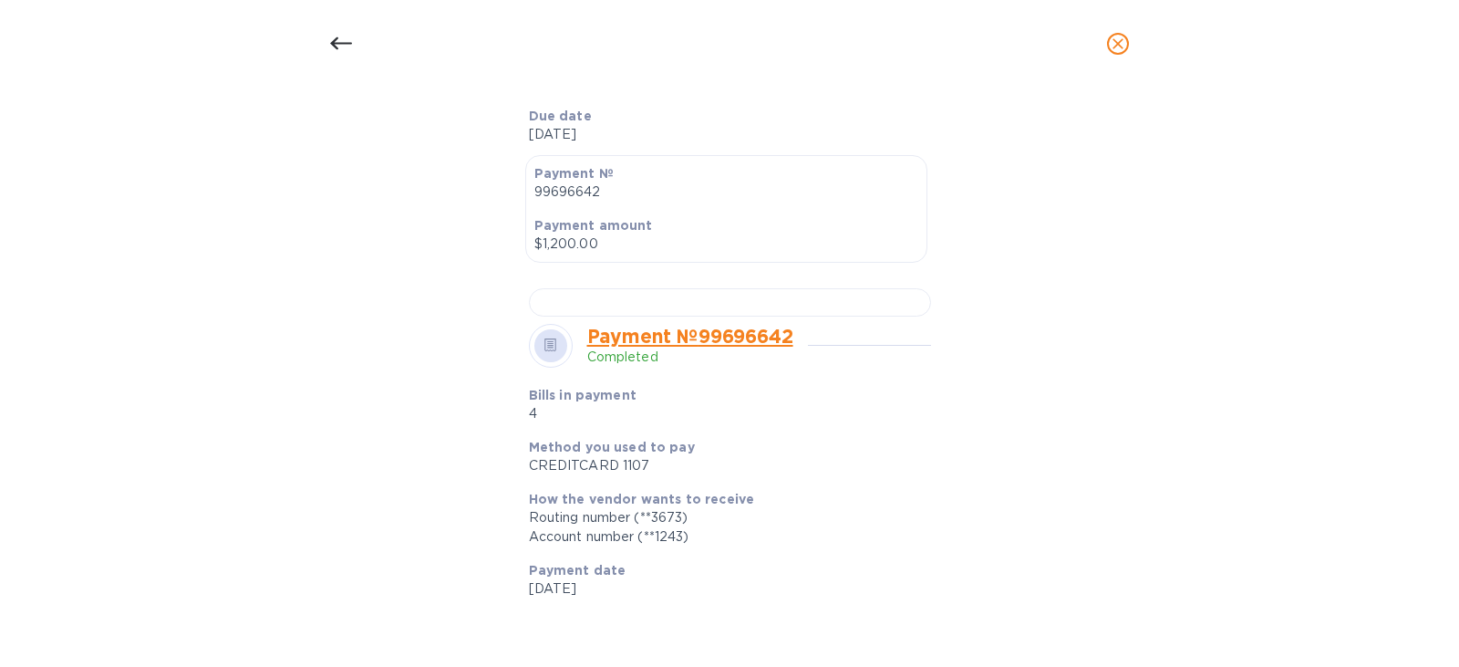
click at [1113, 44] on icon "close" at bounding box center [1118, 44] width 18 height 18
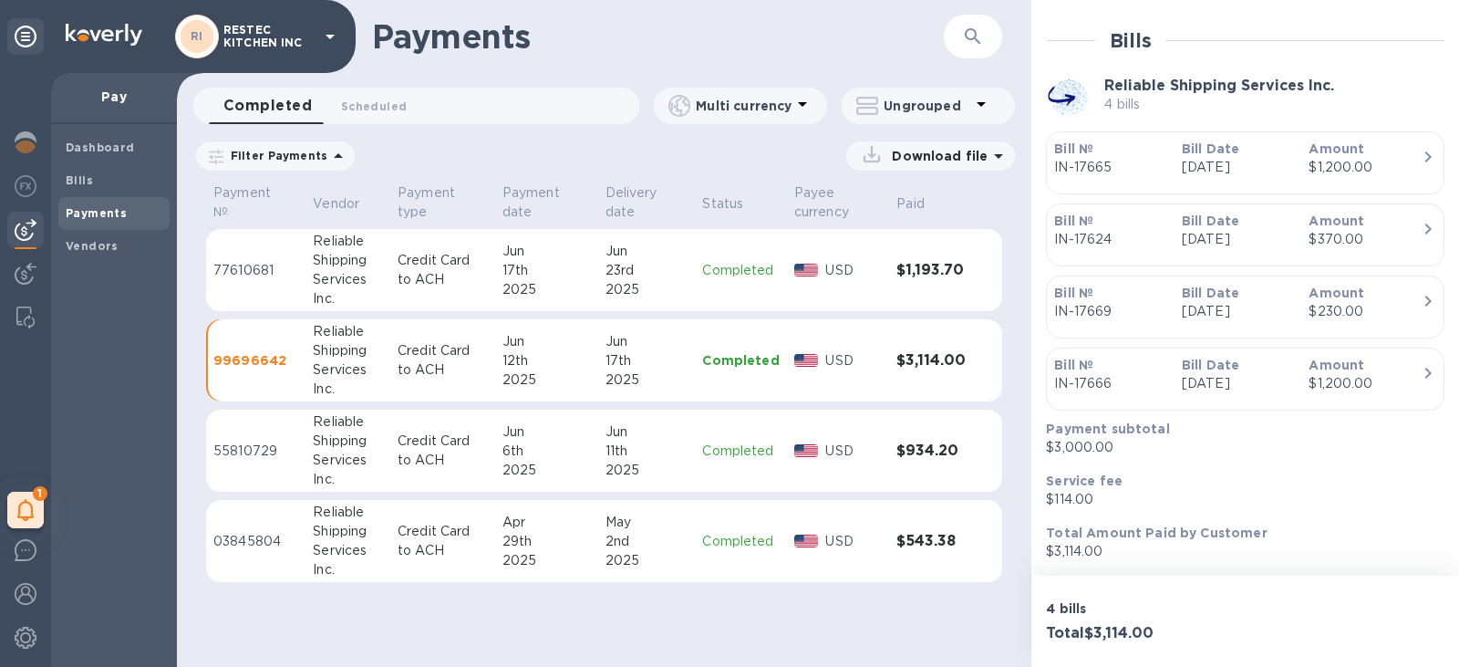
click at [1279, 158] on p "[DATE]" at bounding box center [1238, 167] width 113 height 19
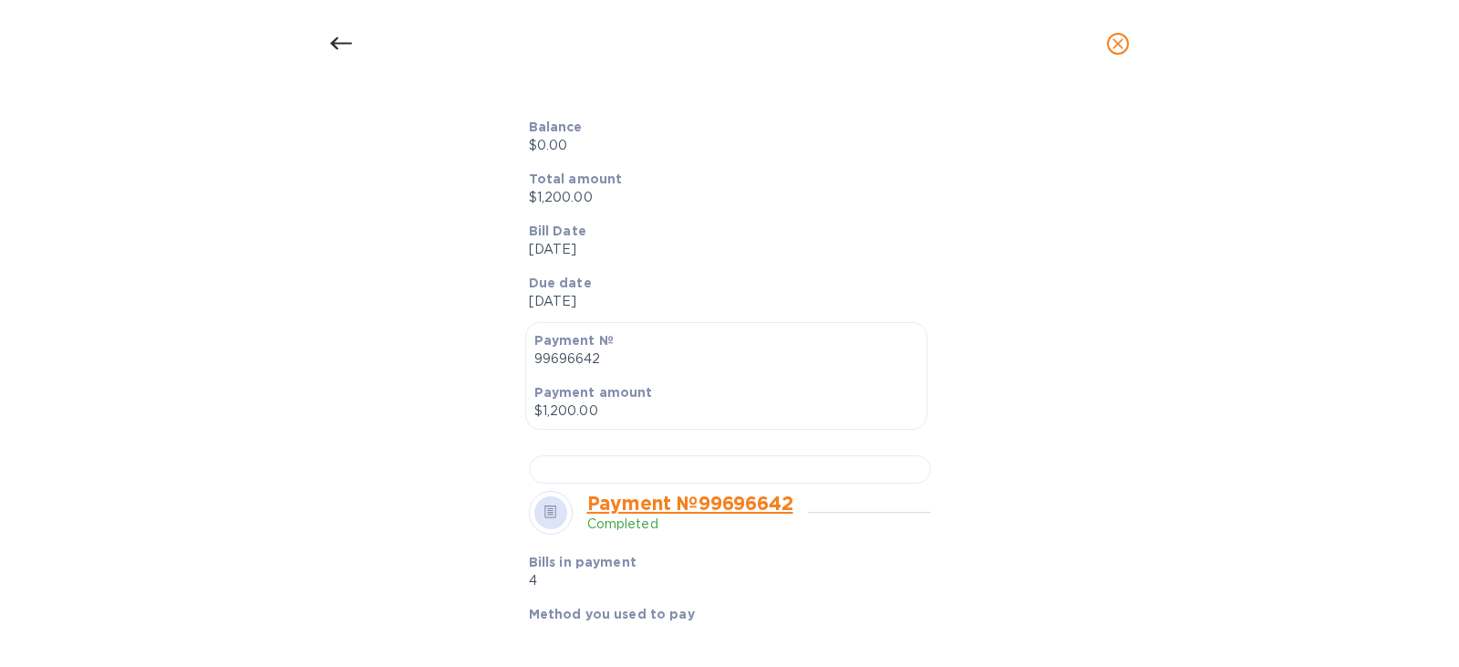
scroll to position [274, 0]
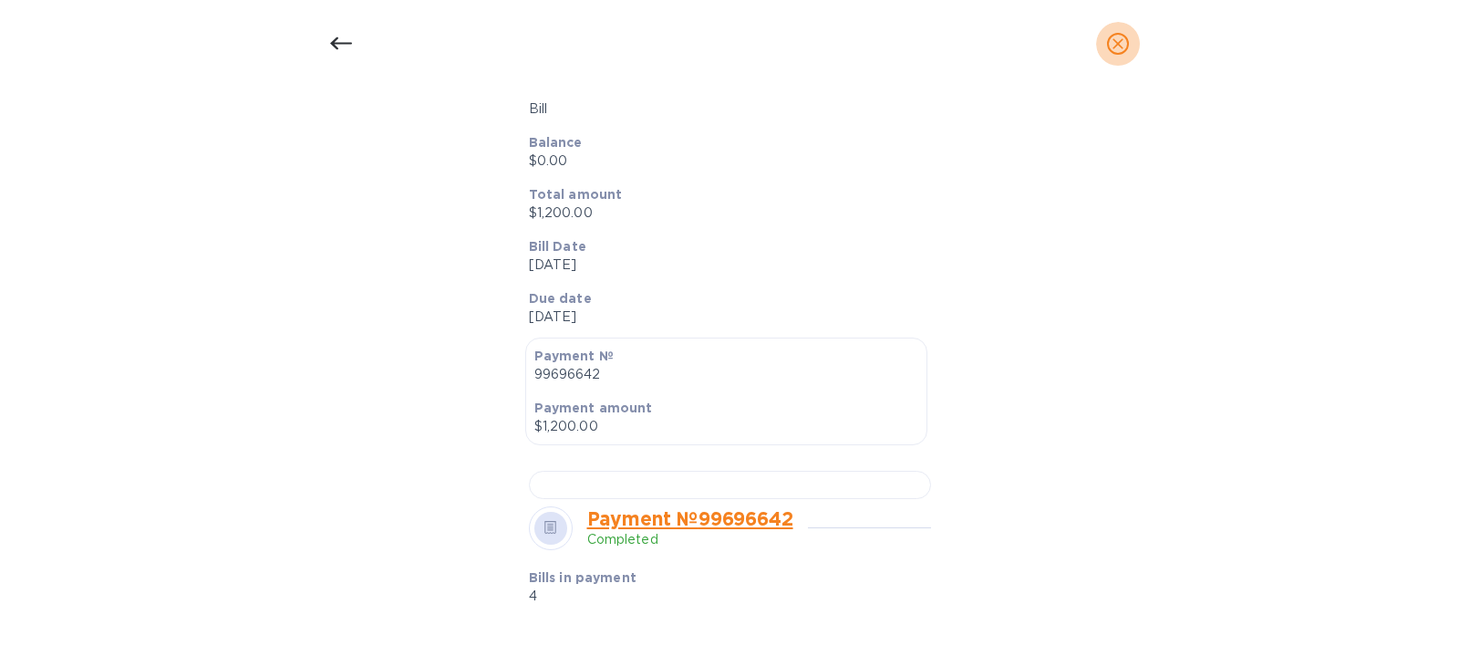
click at [1122, 36] on icon "close" at bounding box center [1118, 44] width 18 height 18
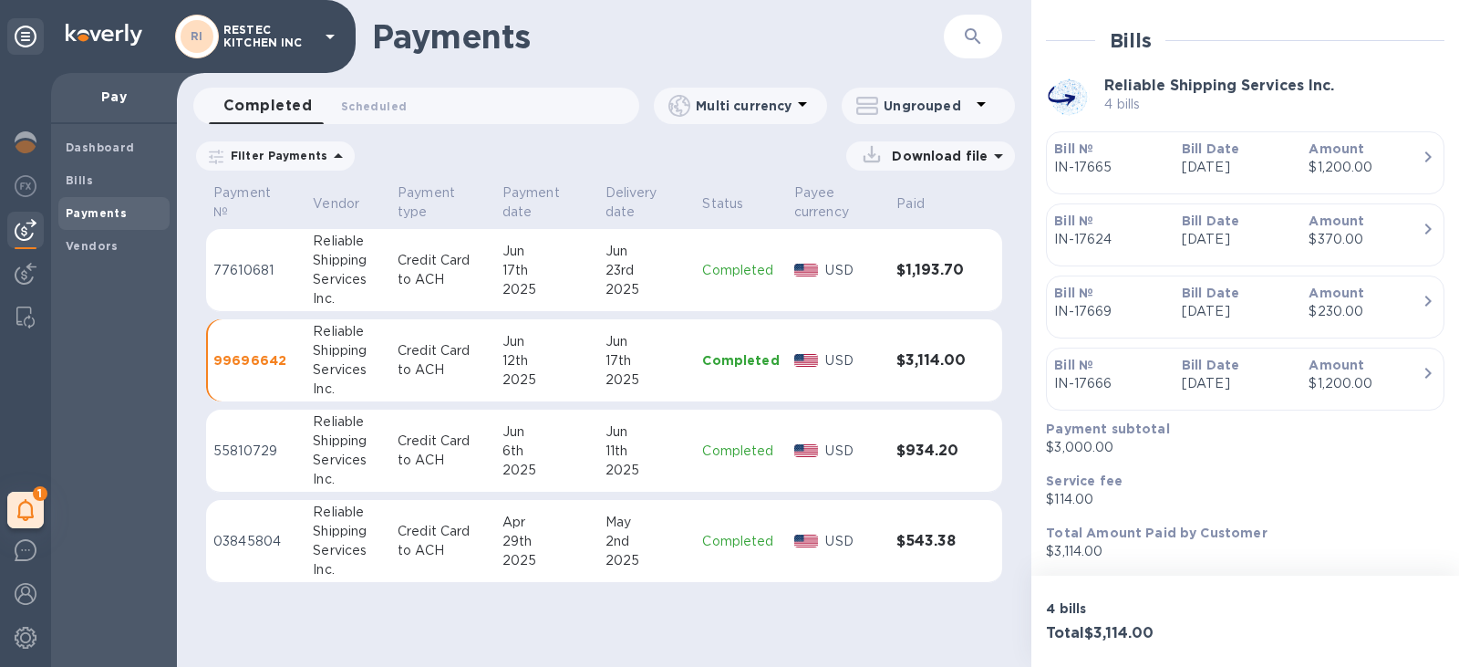
click at [1260, 154] on p "Bill Date" at bounding box center [1238, 149] width 113 height 18
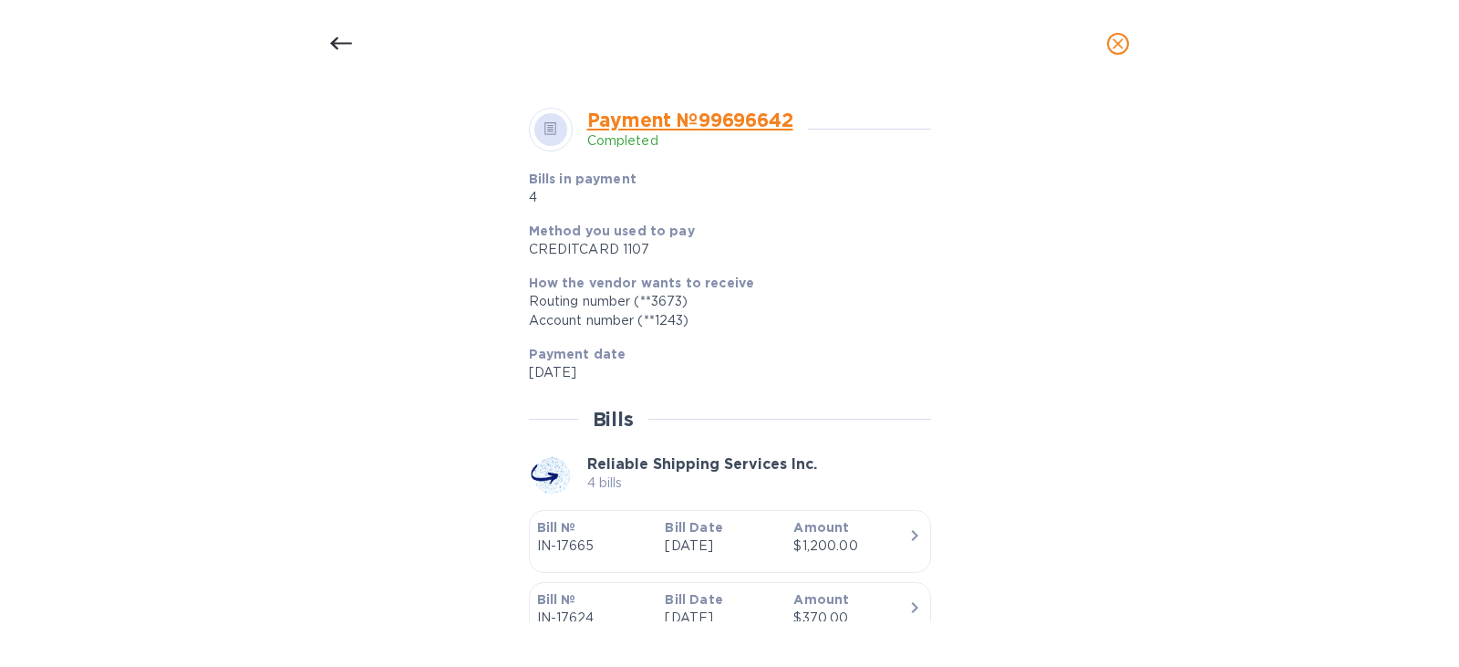
scroll to position [730, 0]
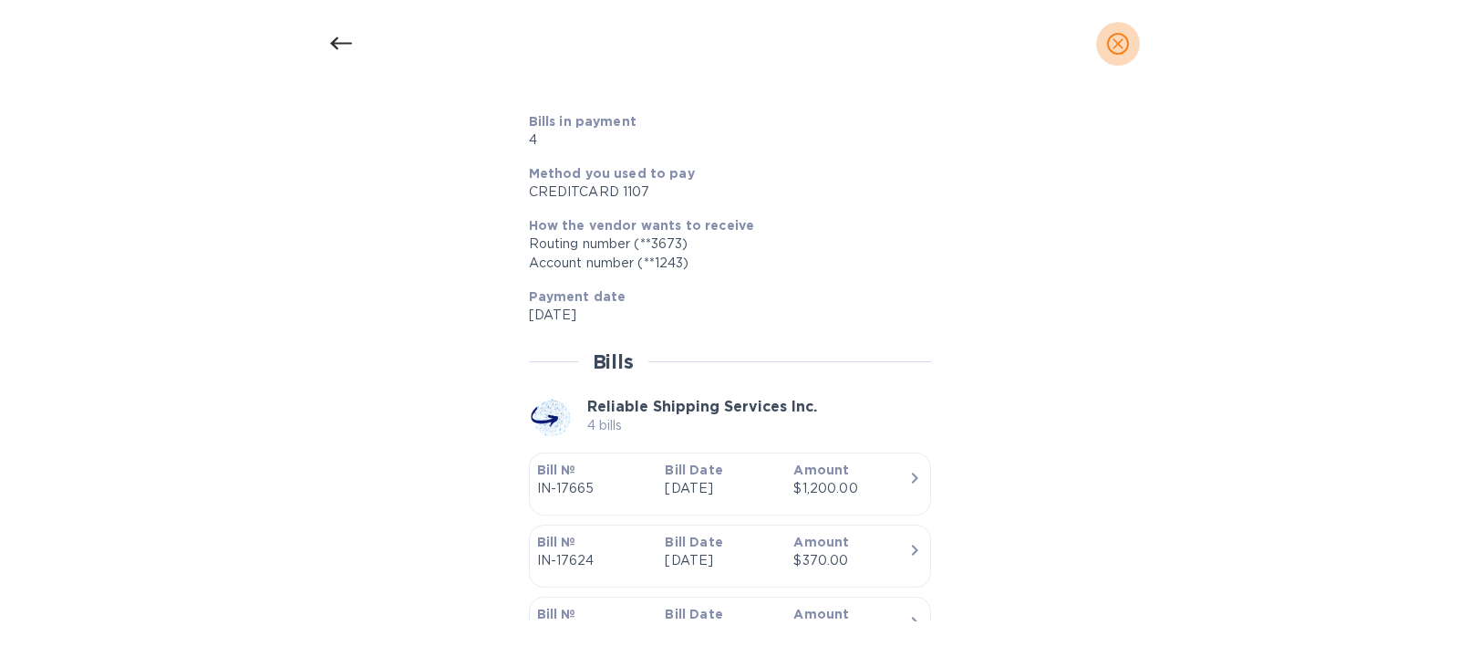
click at [1120, 40] on icon "close" at bounding box center [1118, 44] width 18 height 18
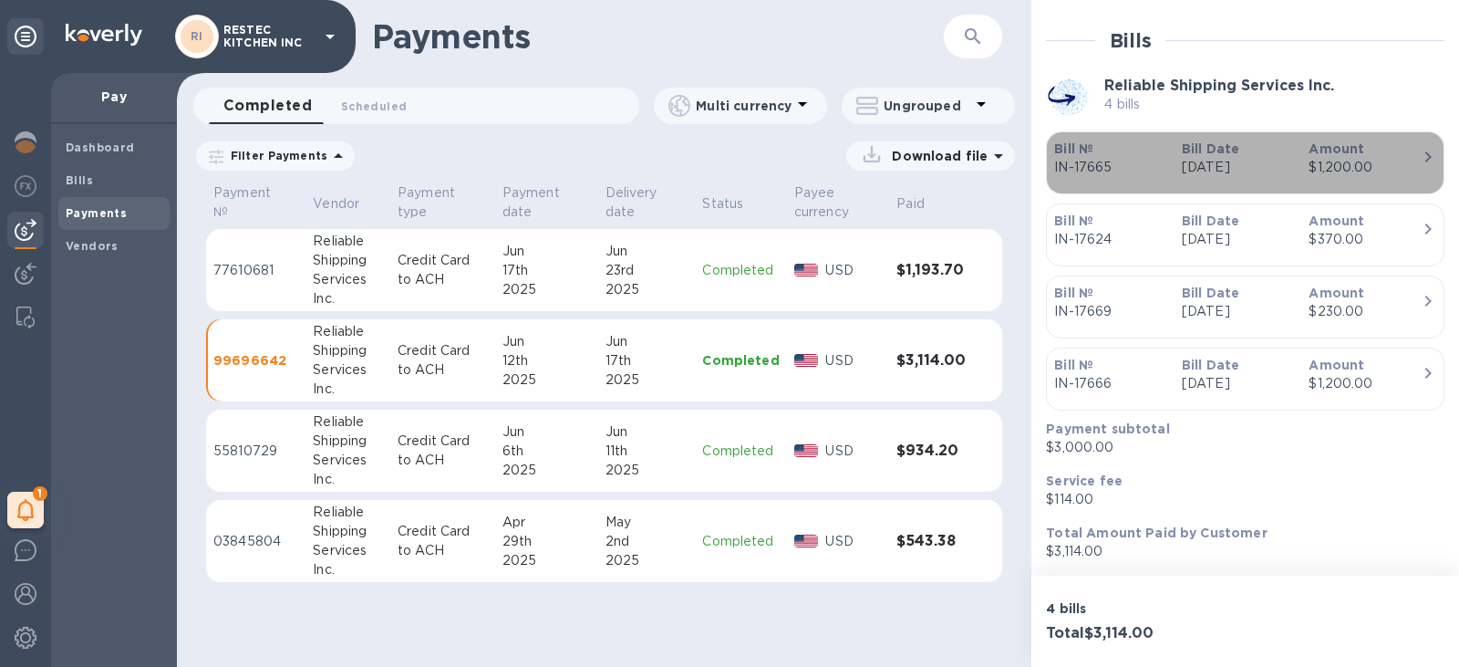
click at [1323, 161] on div "$1,200.00" at bounding box center [1365, 167] width 113 height 19
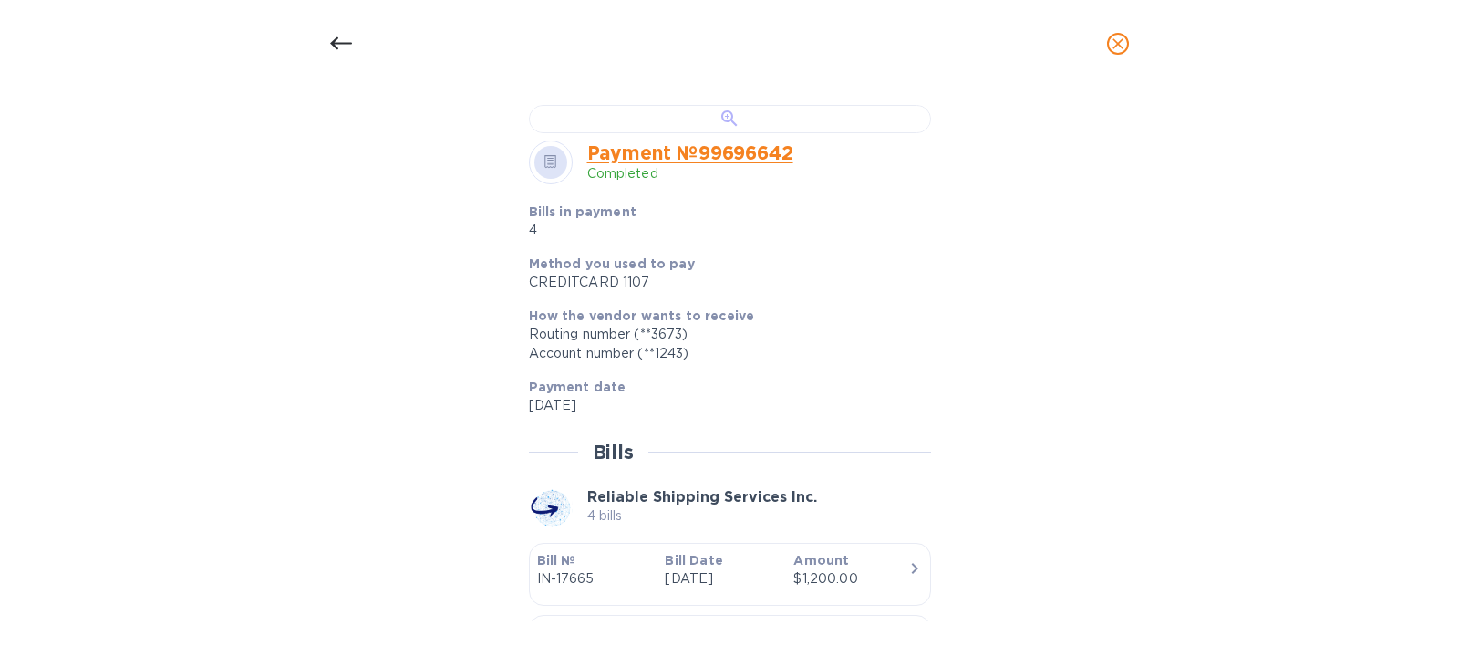
scroll to position [730, 0]
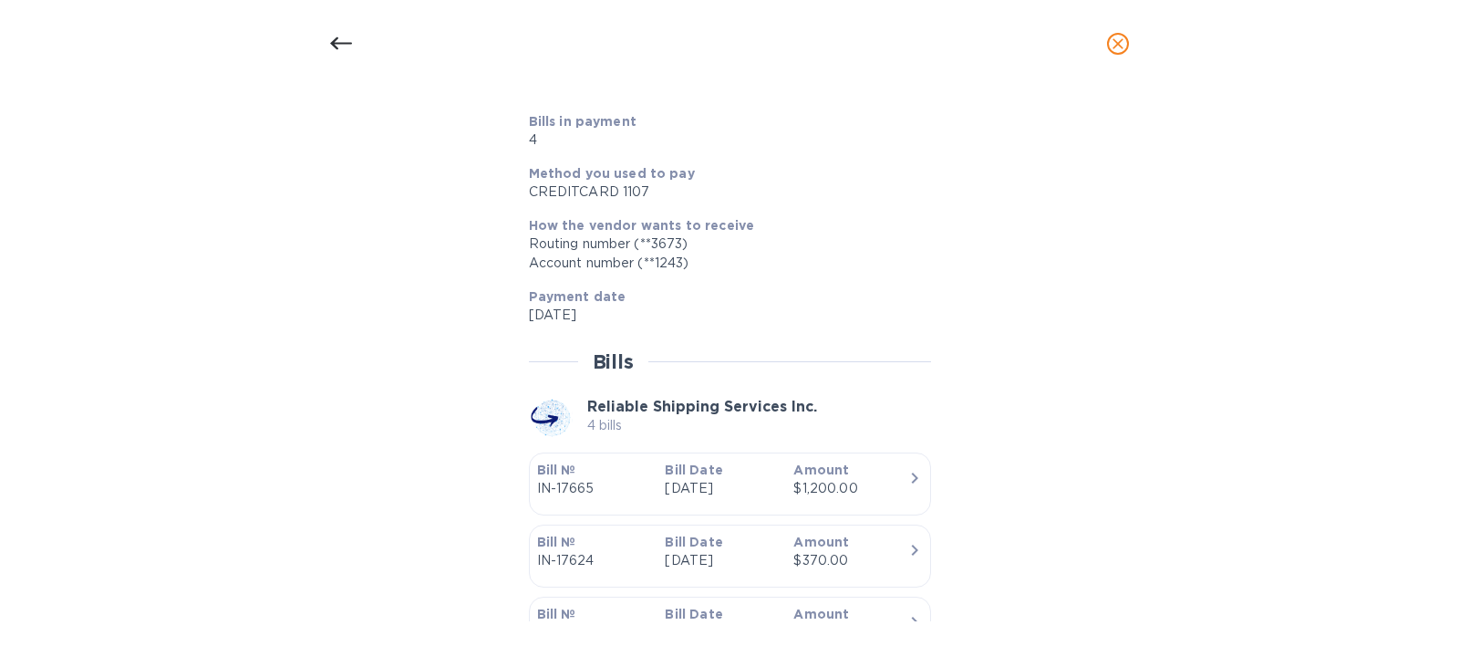
click at [597, 43] on div at bounding box center [730, 29] width 402 height 28
click at [347, 41] on icon at bounding box center [341, 44] width 22 height 22
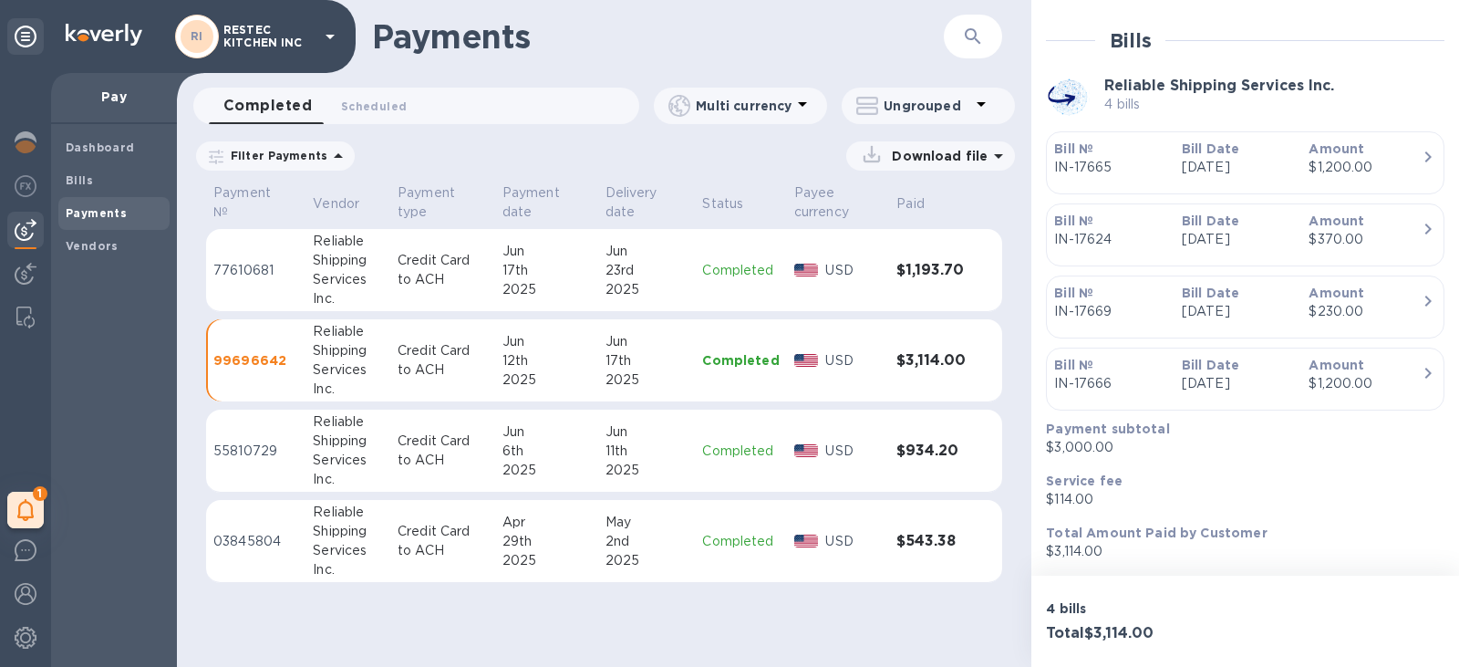
scroll to position [685, 0]
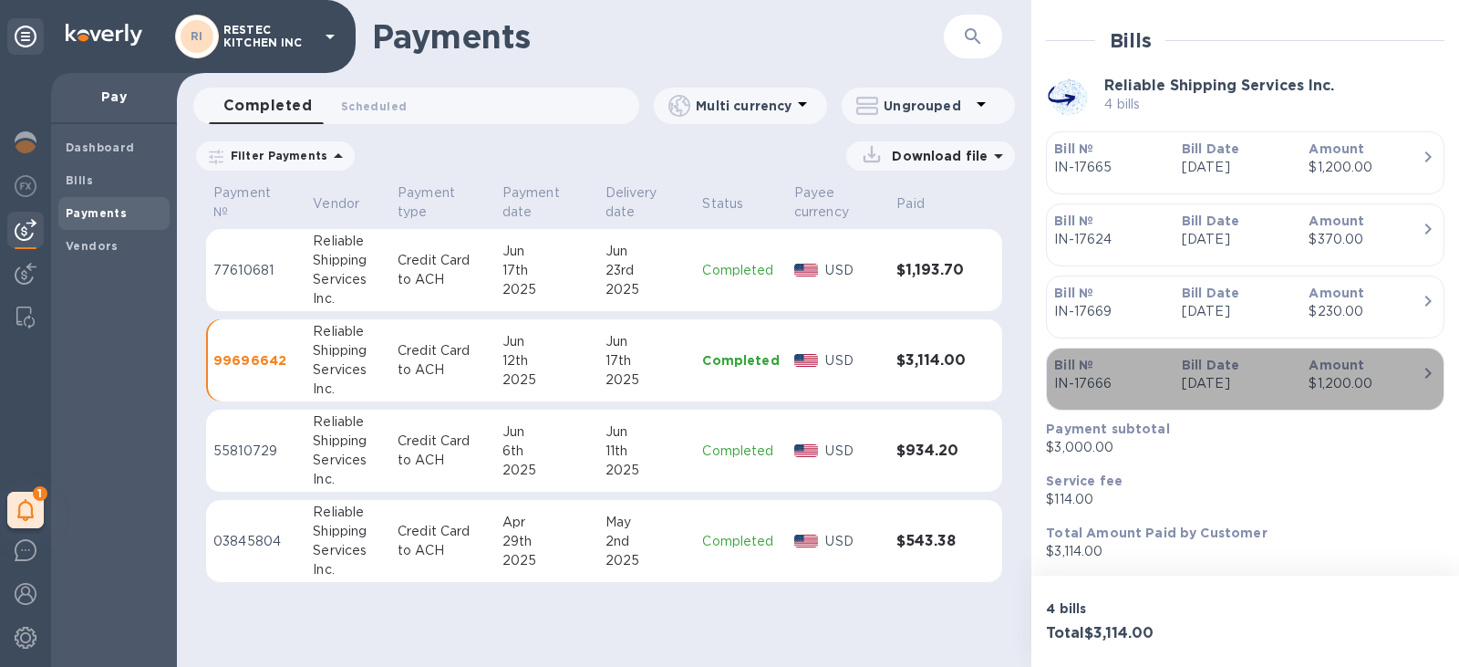
click at [1343, 382] on div "$1,200.00" at bounding box center [1365, 383] width 113 height 19
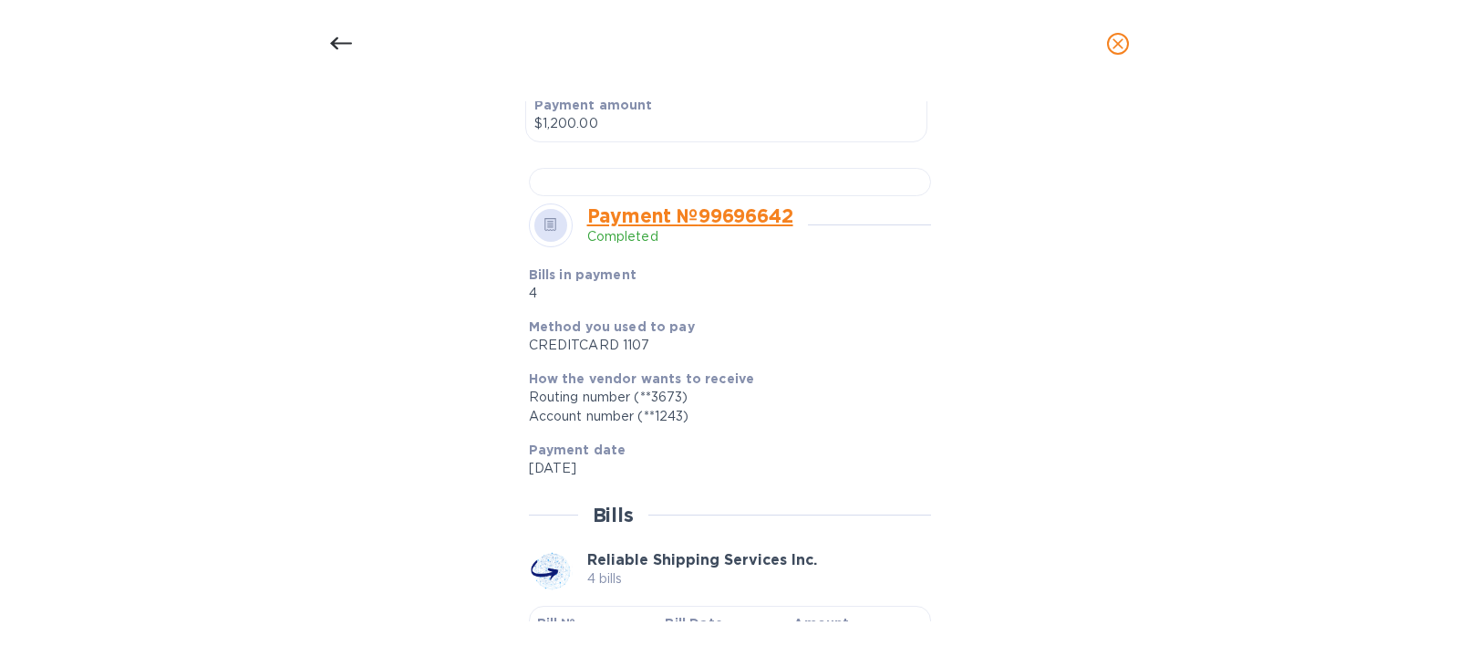
scroll to position [730, 0]
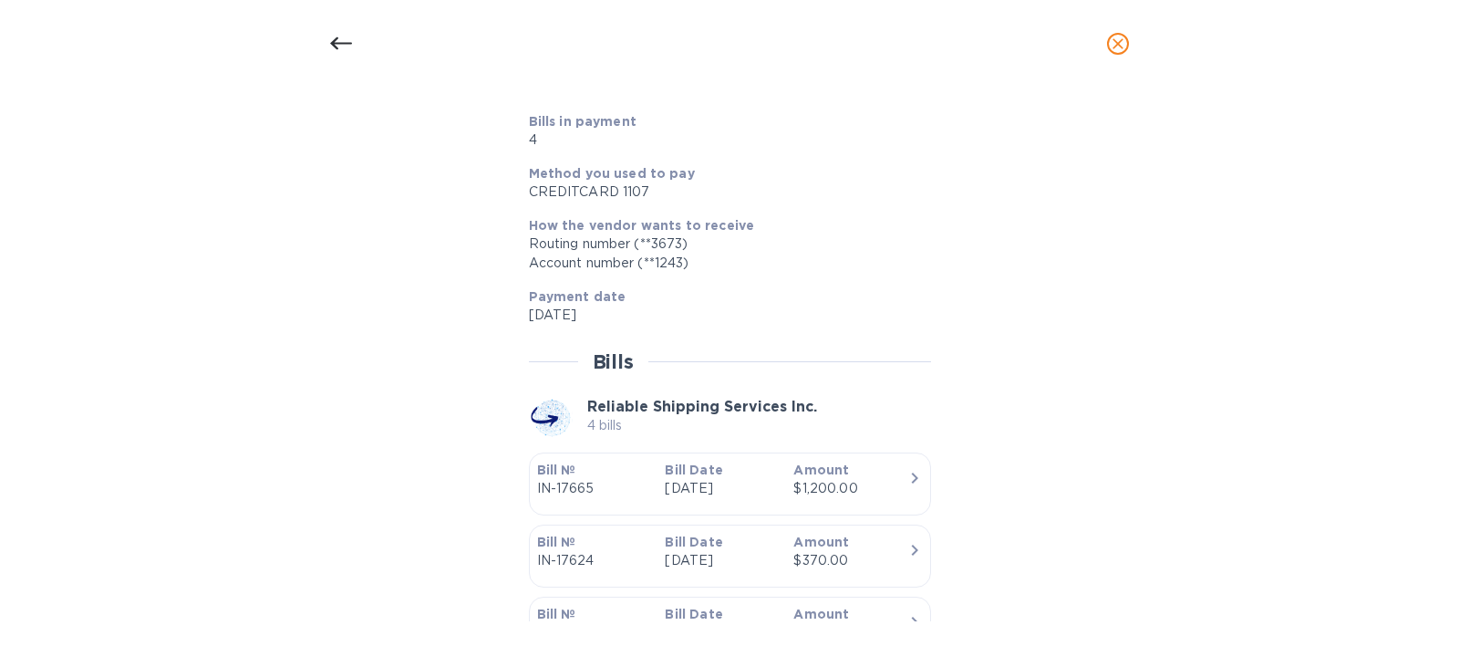
click at [330, 38] on icon at bounding box center [341, 44] width 22 height 22
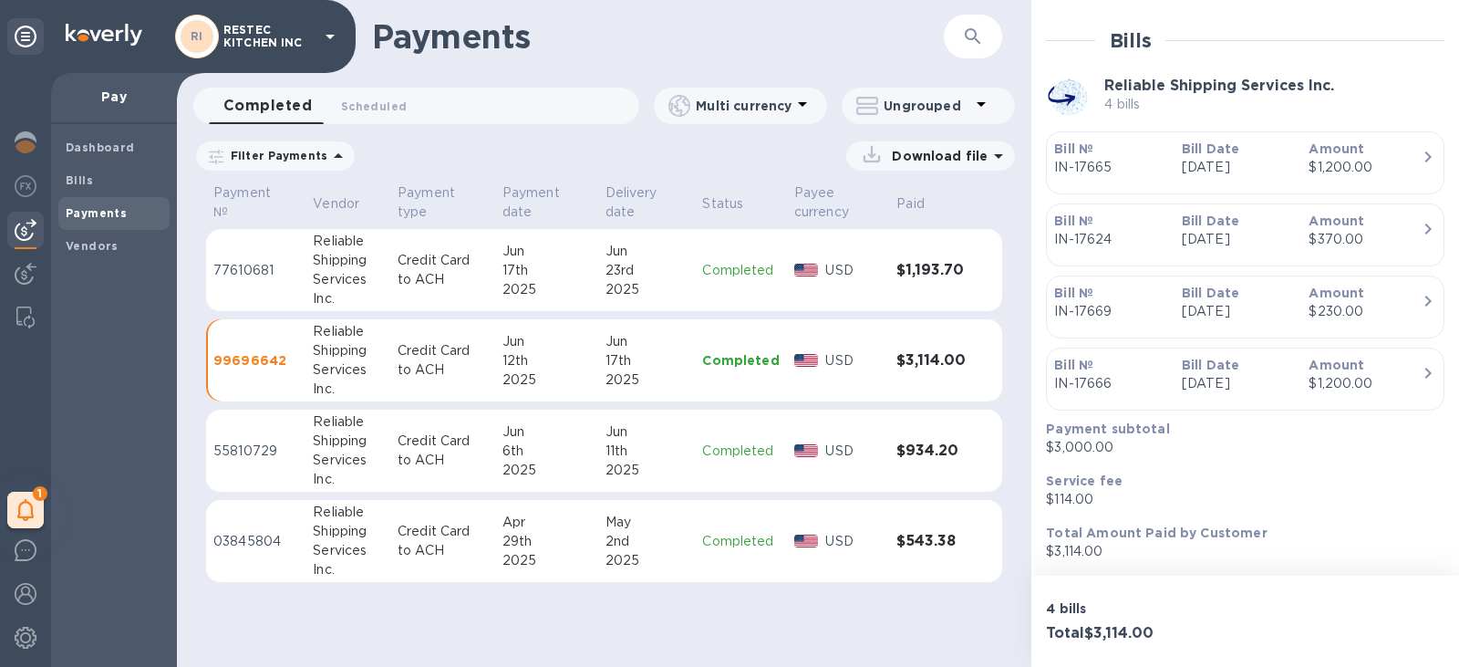
scroll to position [685, 0]
